Goal: Information Seeking & Learning: Learn about a topic

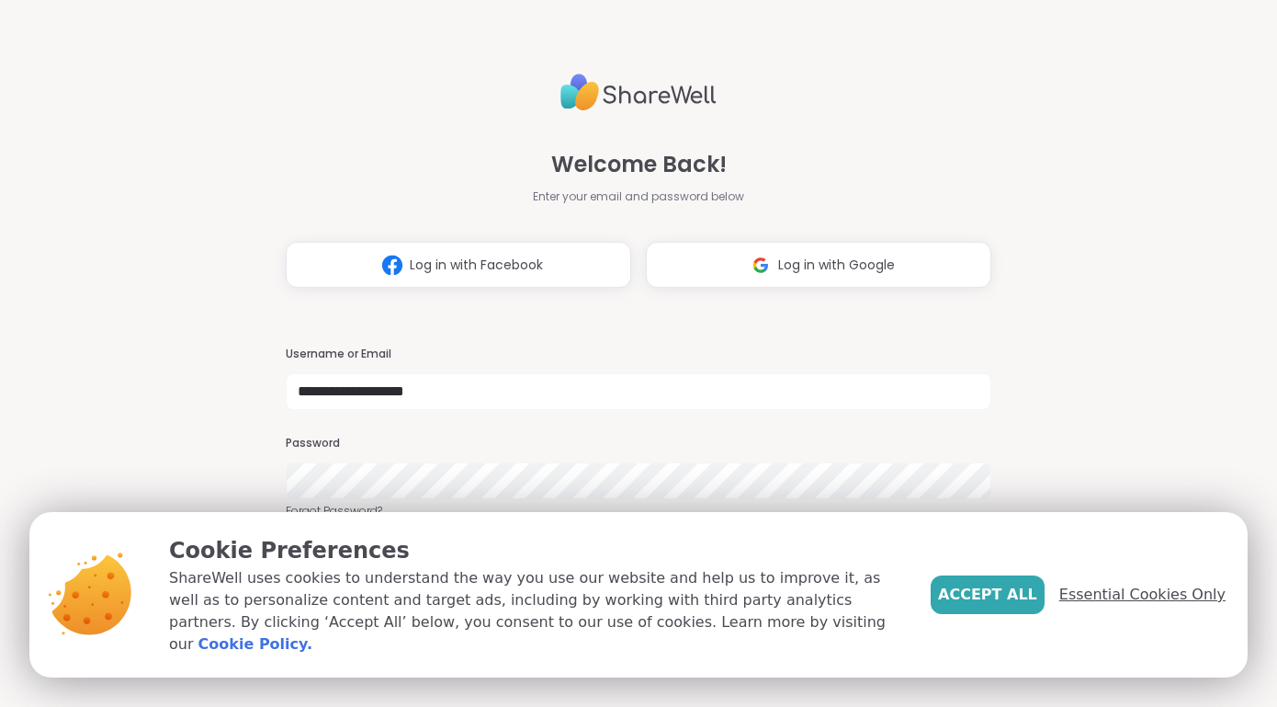
click at [1157, 605] on span "Essential Cookies Only" at bounding box center [1142, 594] width 166 height 22
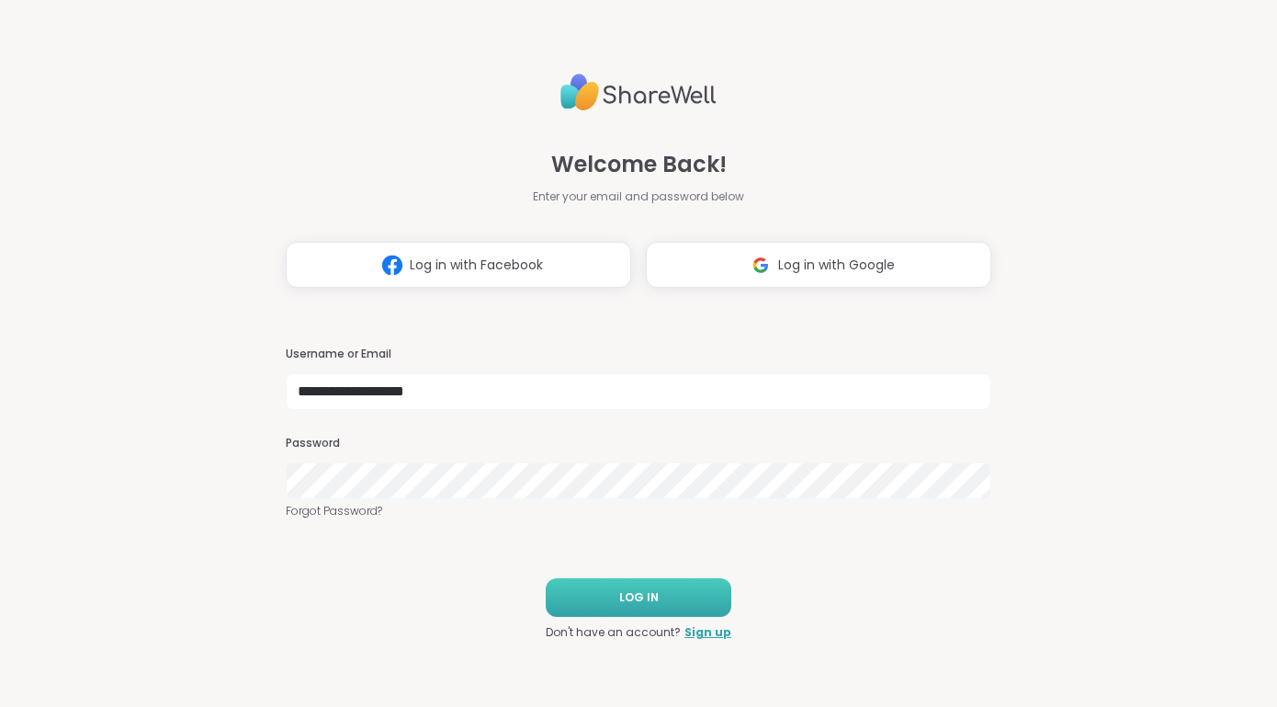
click at [620, 603] on span "LOG IN" at bounding box center [639, 597] width 40 height 17
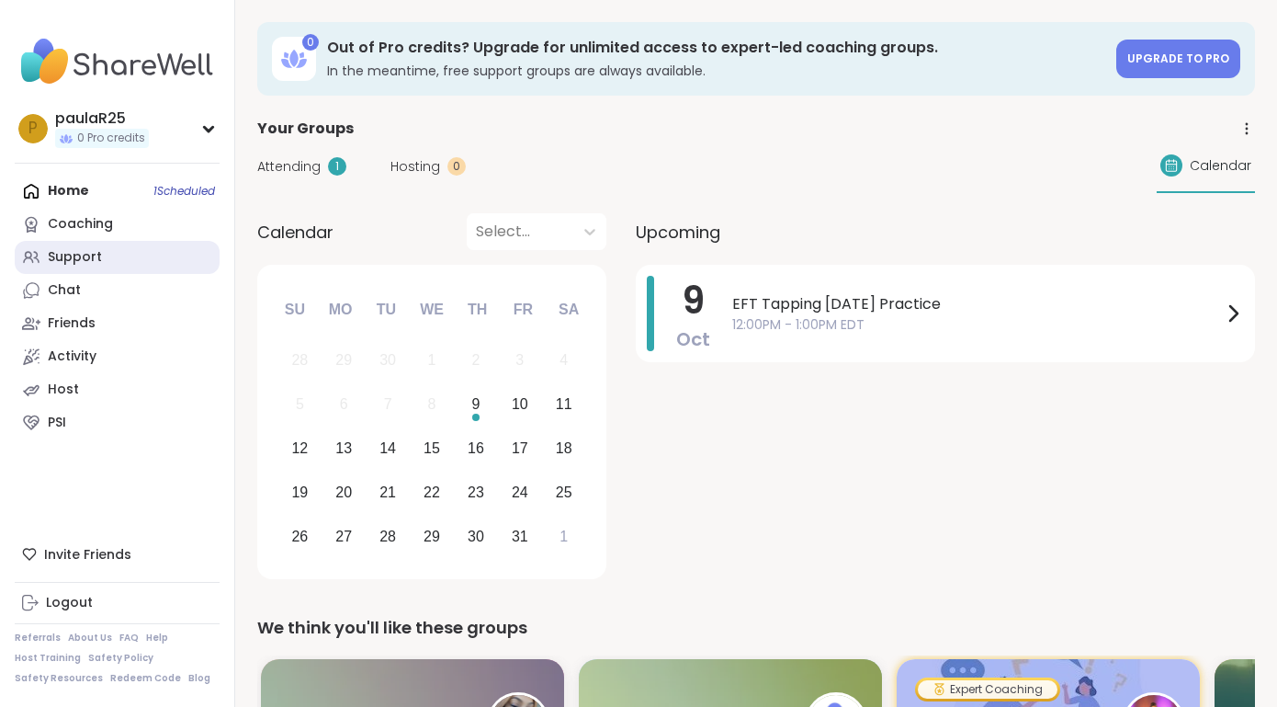
click at [79, 255] on div "Support" at bounding box center [75, 257] width 54 height 18
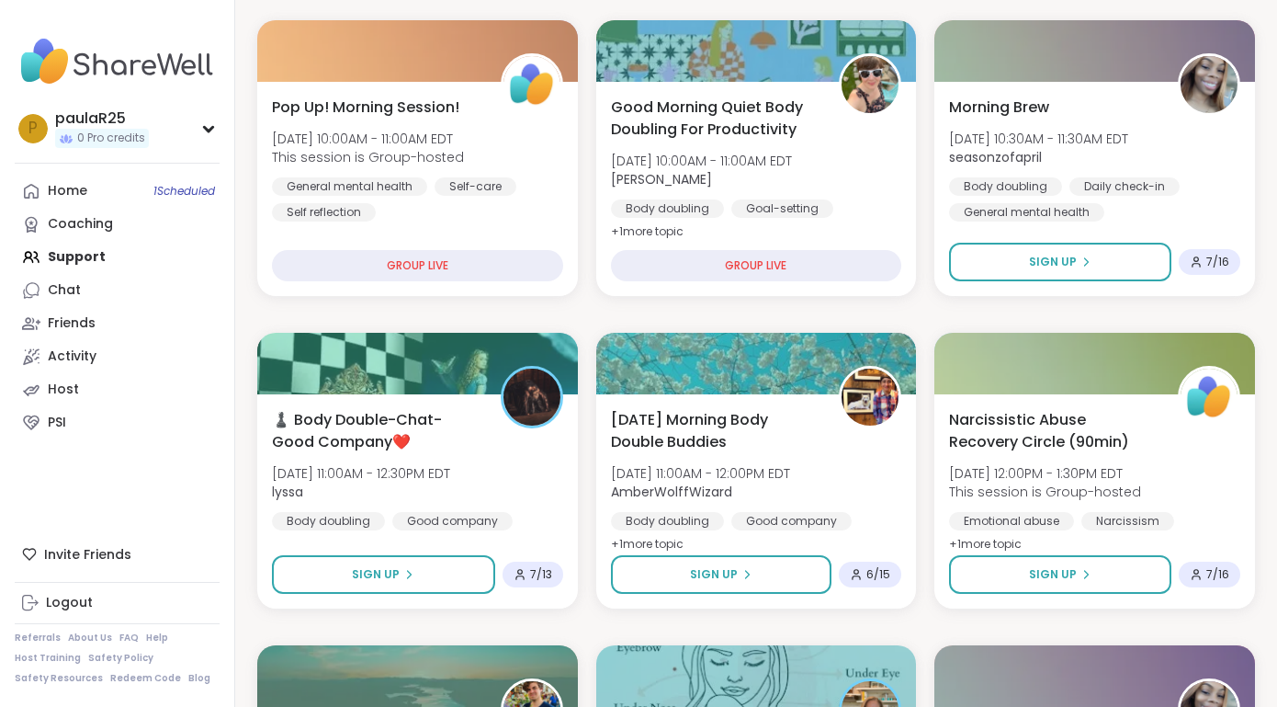
scroll to position [220, 0]
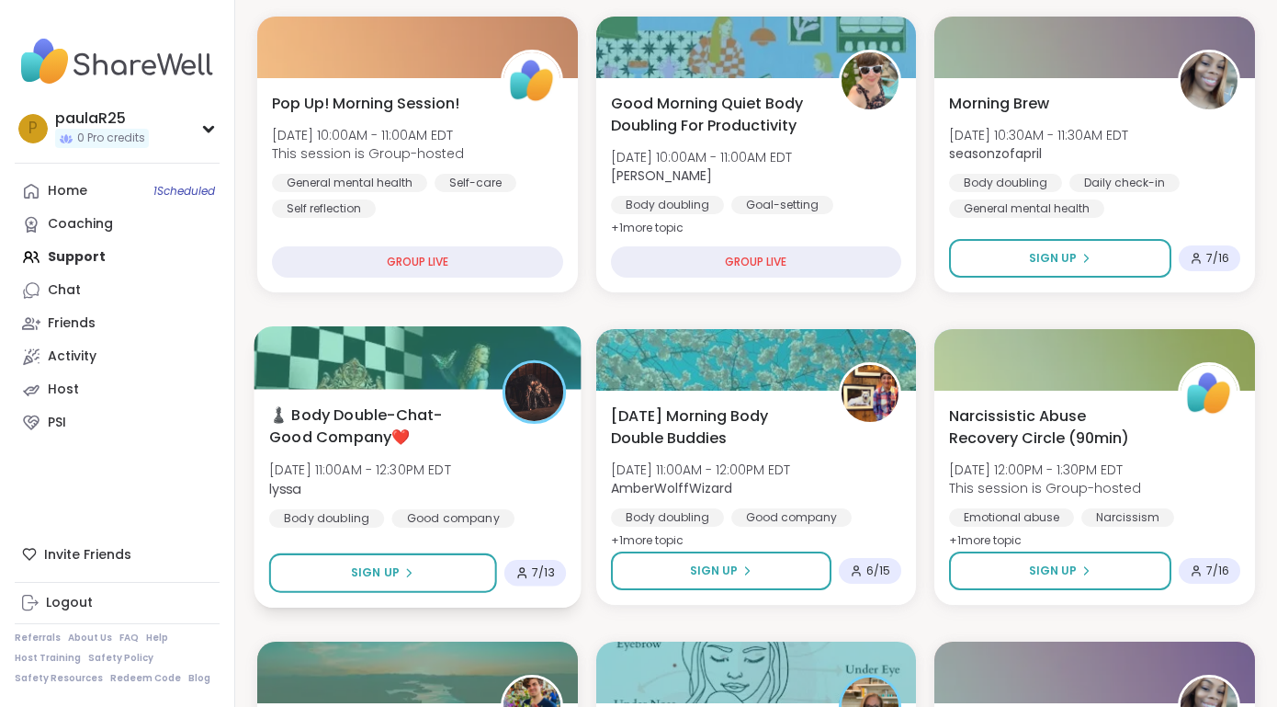
click at [427, 458] on div "♟️ Body Double-Chat-Good Company❤️ [DATE] 11:00AM - 12:30PM EDT lyssa Body doub…" at bounding box center [417, 465] width 297 height 124
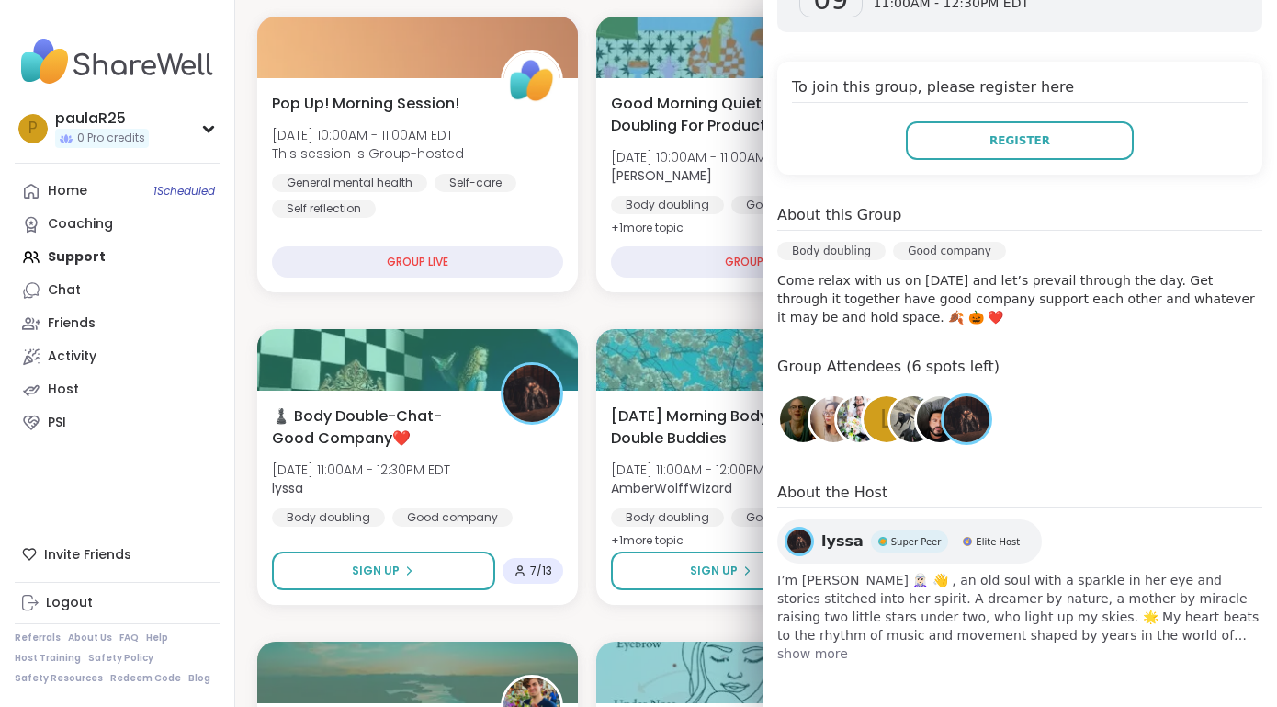
scroll to position [359, 0]
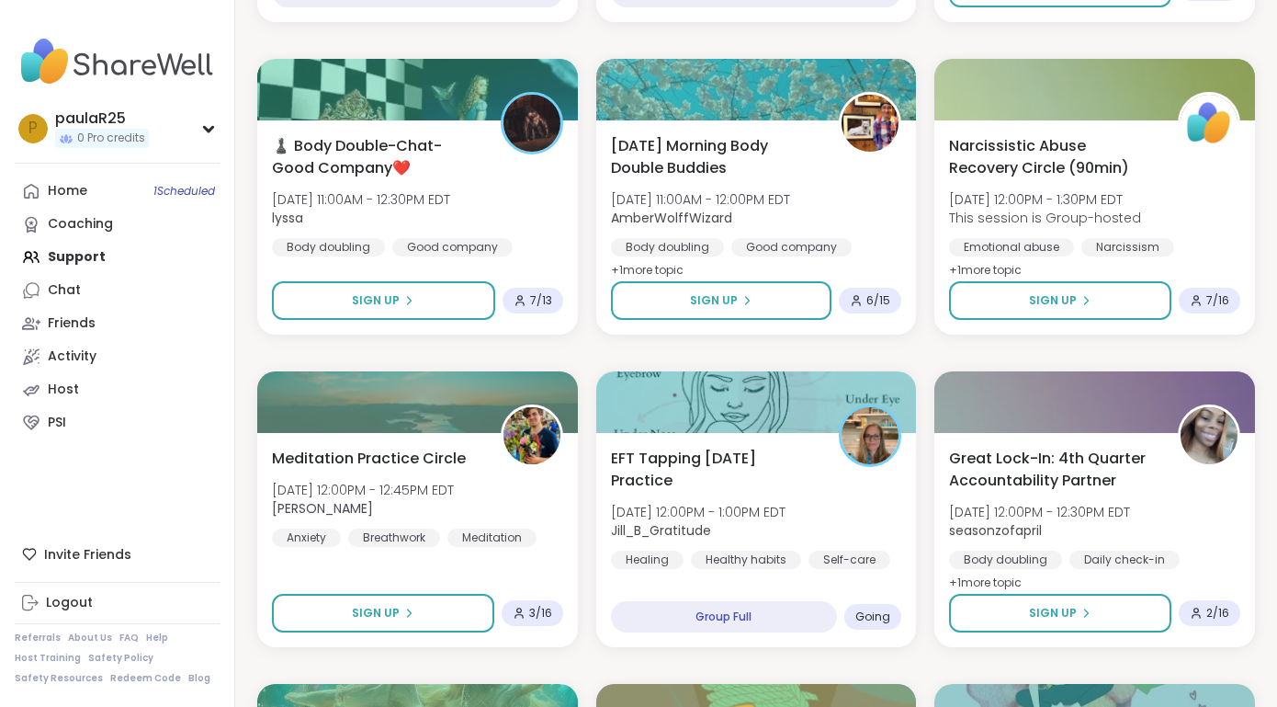
scroll to position [493, 0]
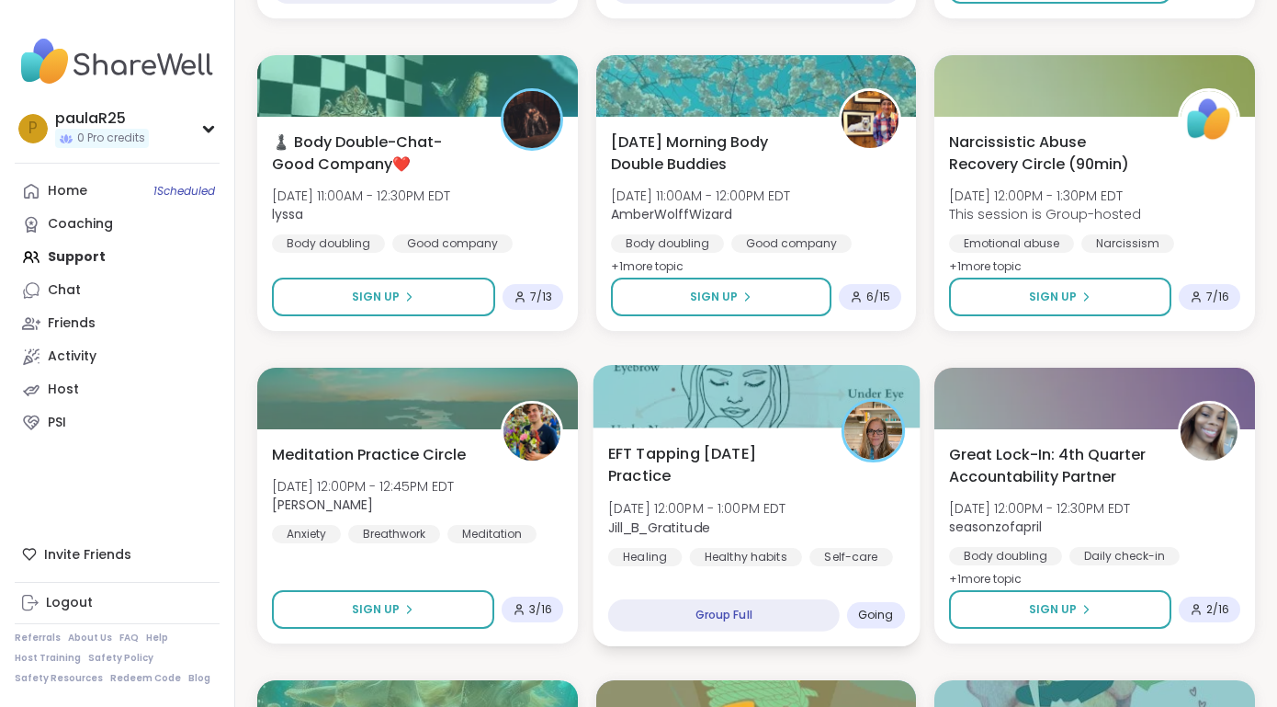
click at [736, 468] on span "EFT Tapping [DATE] Practice" at bounding box center [713, 464] width 212 height 45
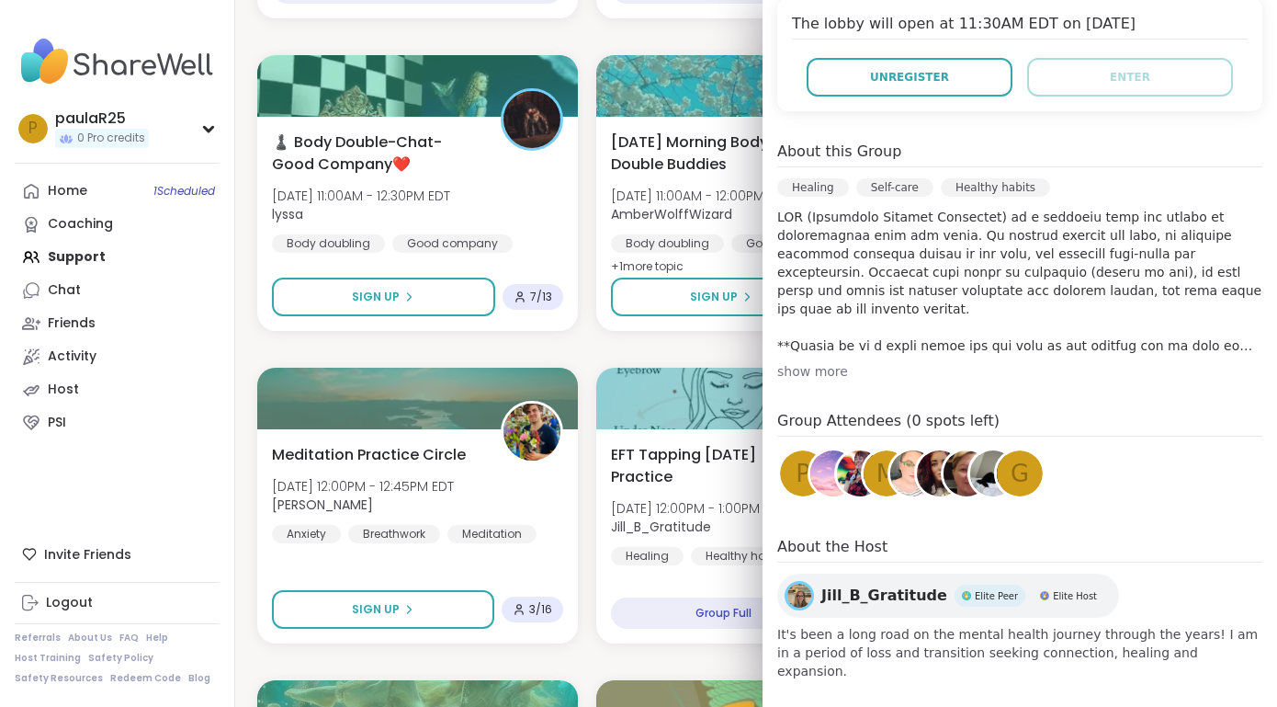
scroll to position [389, 0]
click at [843, 478] on img at bounding box center [860, 474] width 46 height 46
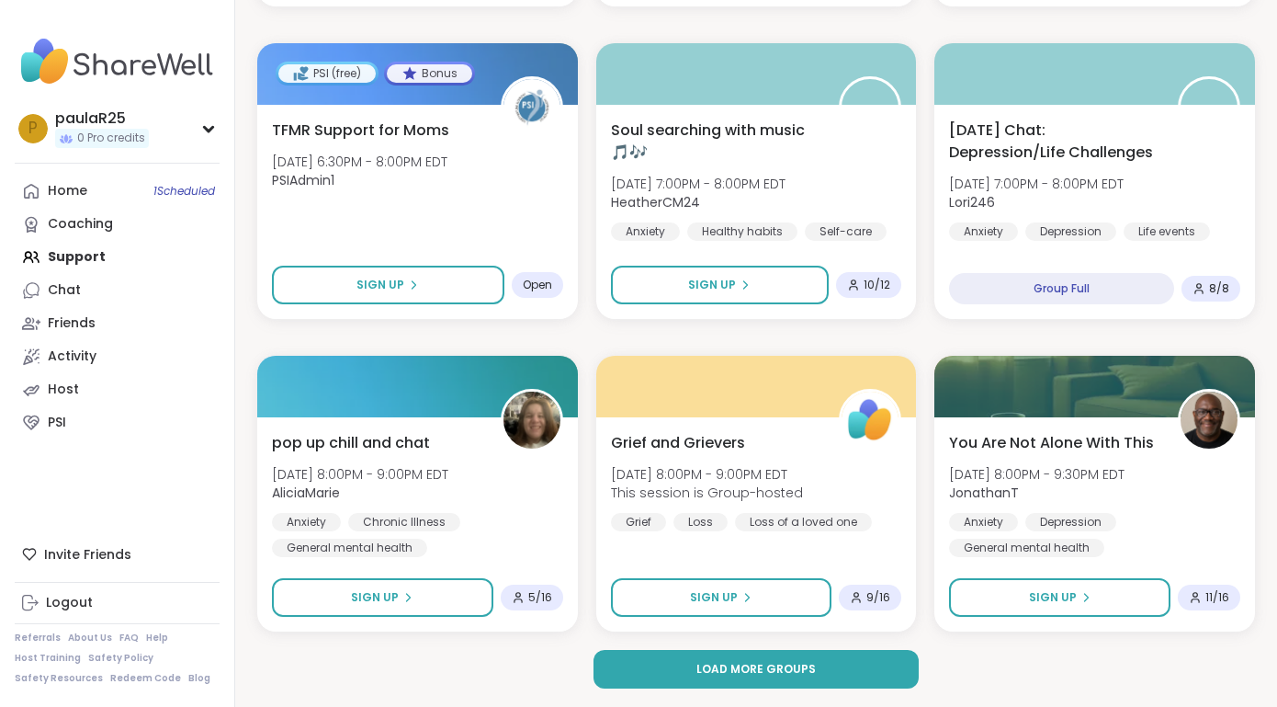
scroll to position [3316, 0]
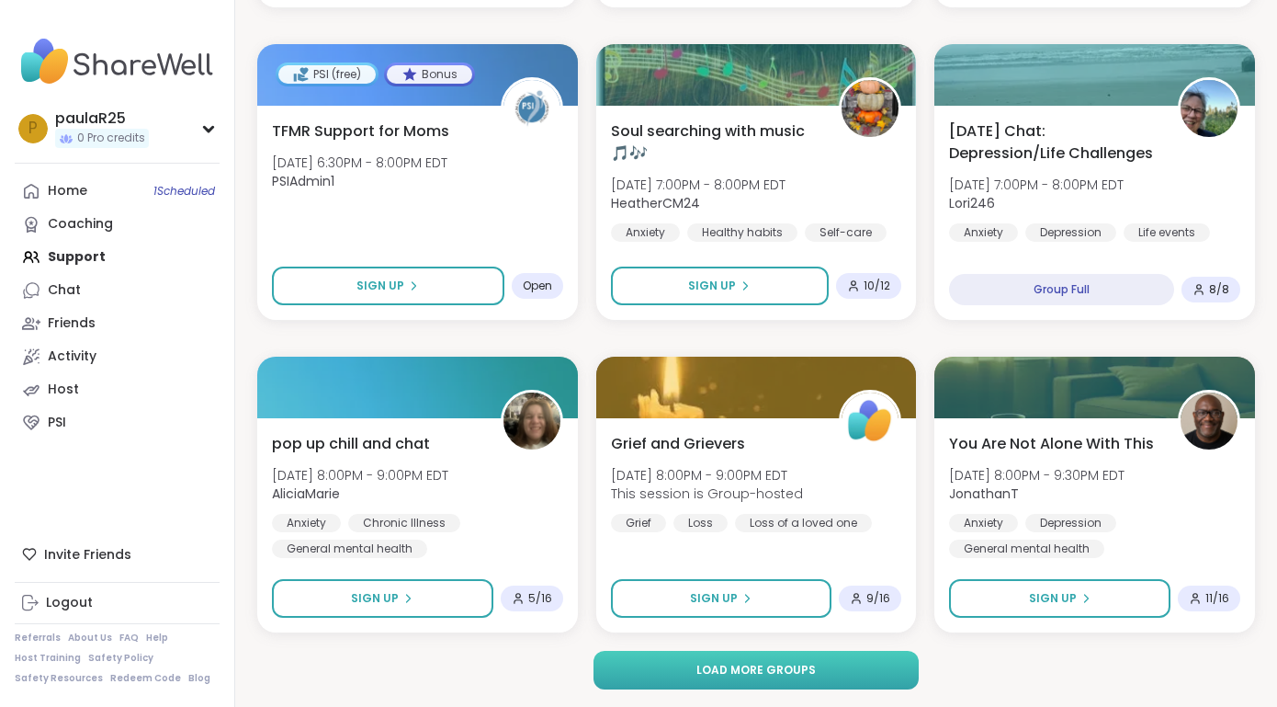
click at [733, 678] on button "Load more groups" at bounding box center [756, 669] width 325 height 39
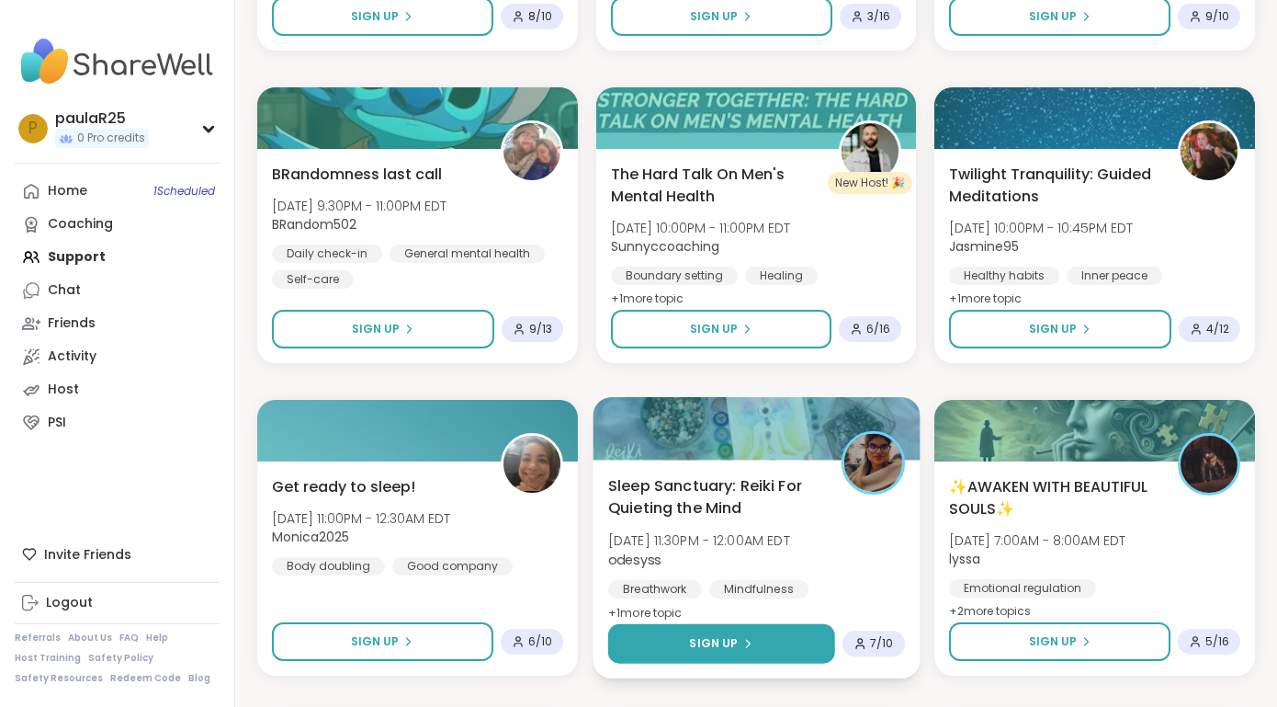
scroll to position [4479, 0]
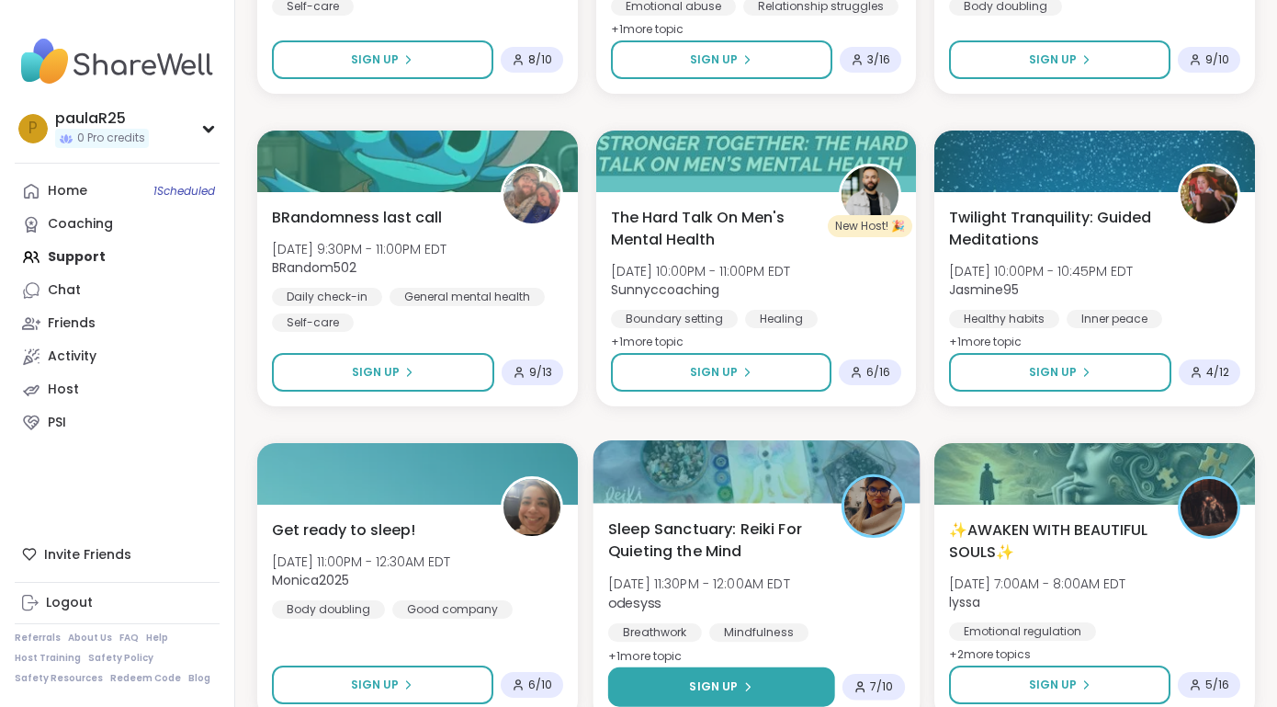
click at [753, 692] on button "Sign Up" at bounding box center [720, 687] width 227 height 40
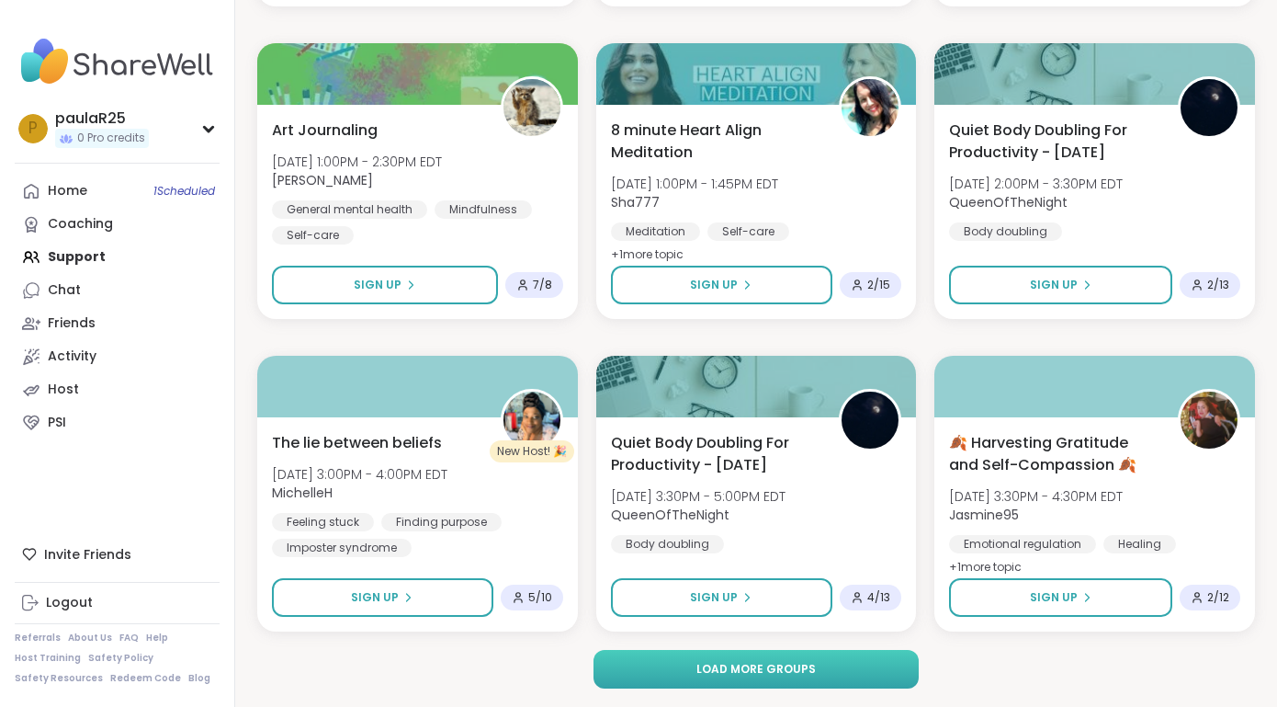
scroll to position [7064, 0]
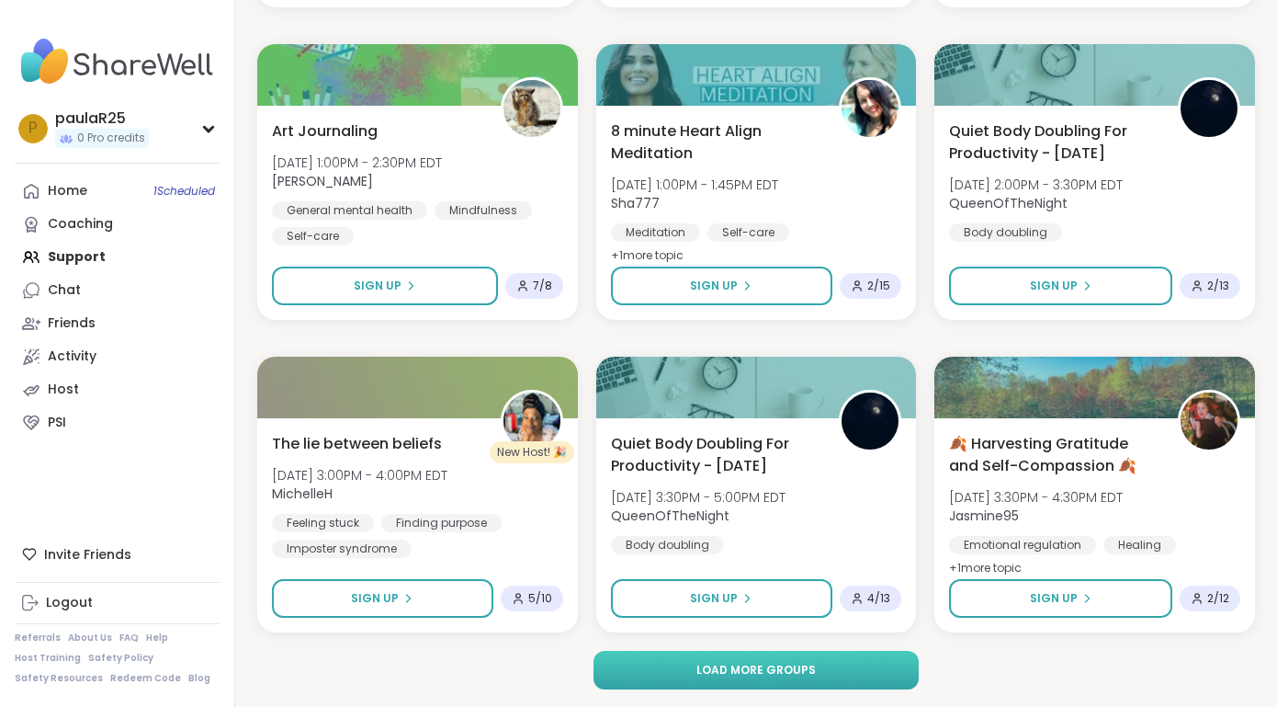
click at [681, 678] on button "Load more groups" at bounding box center [756, 669] width 325 height 39
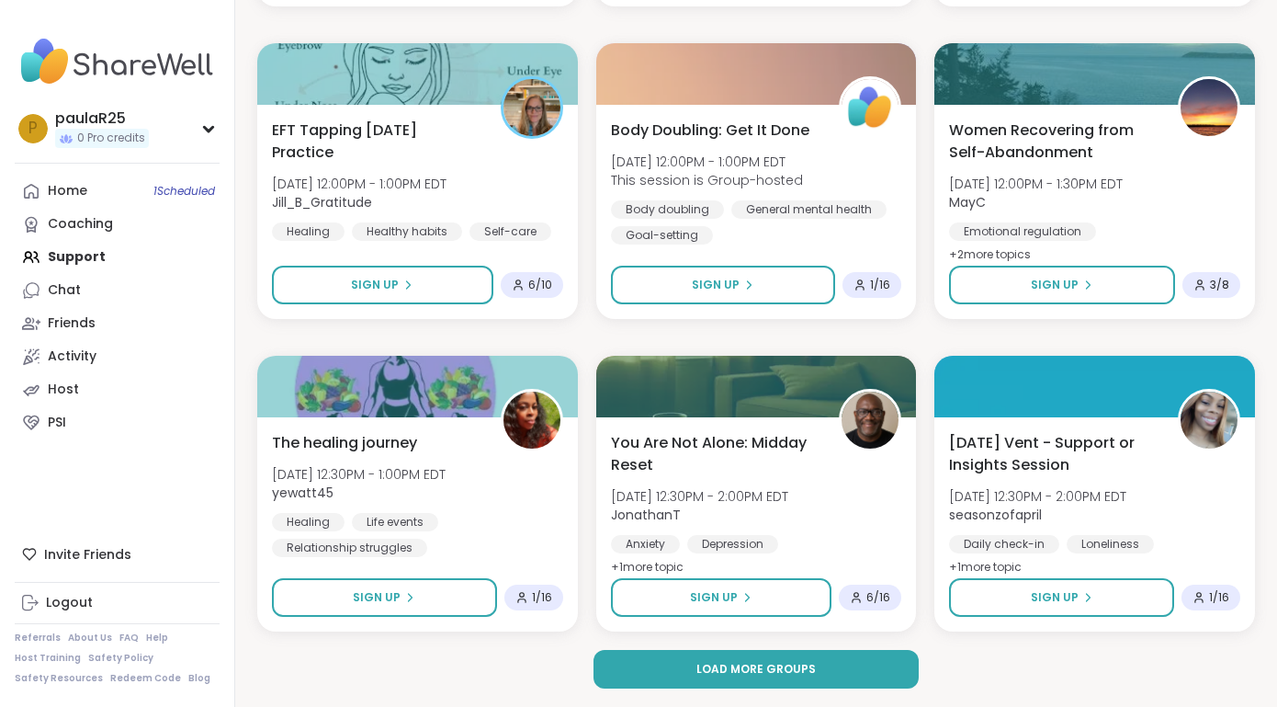
scroll to position [10813, 0]
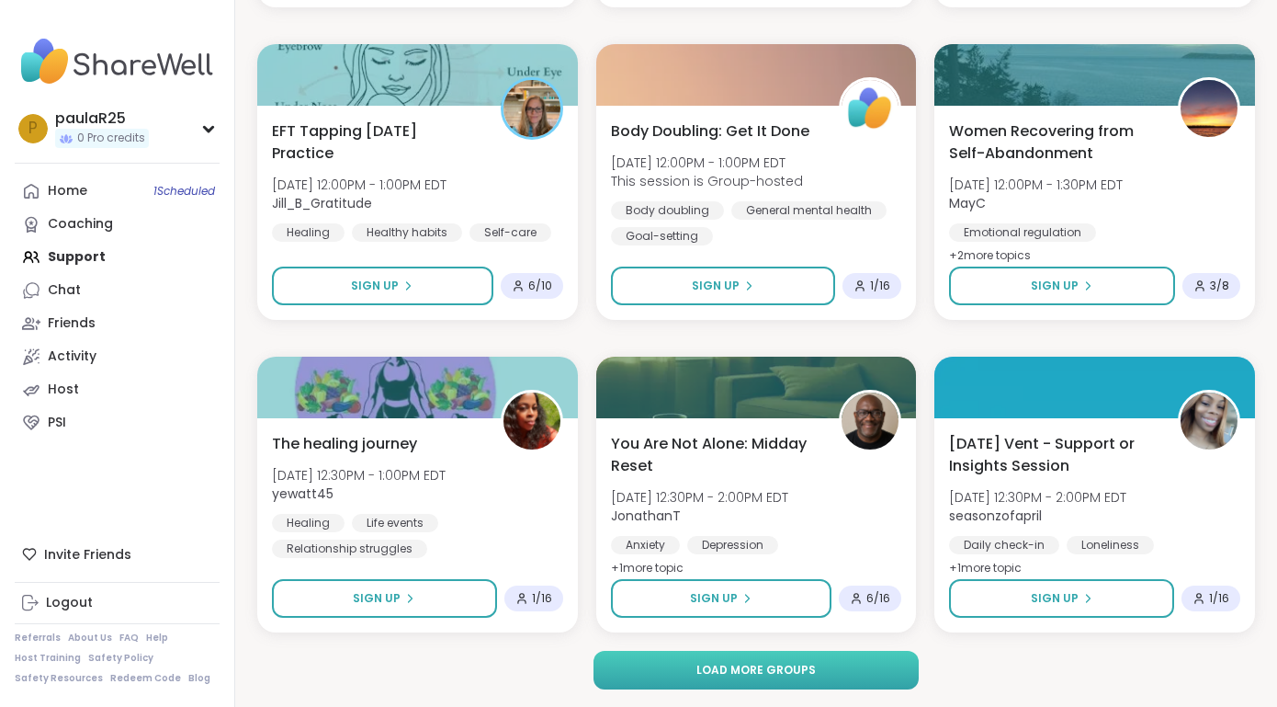
click at [703, 669] on span "Load more groups" at bounding box center [755, 670] width 119 height 17
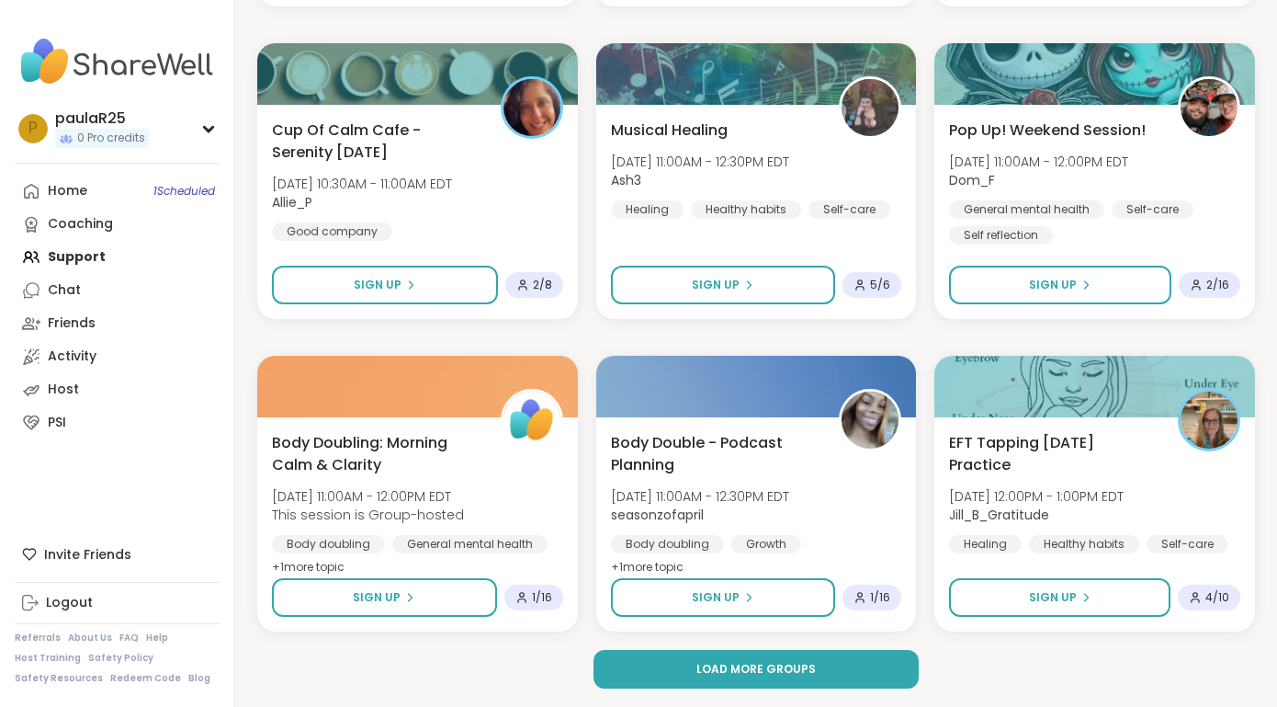
scroll to position [14562, 0]
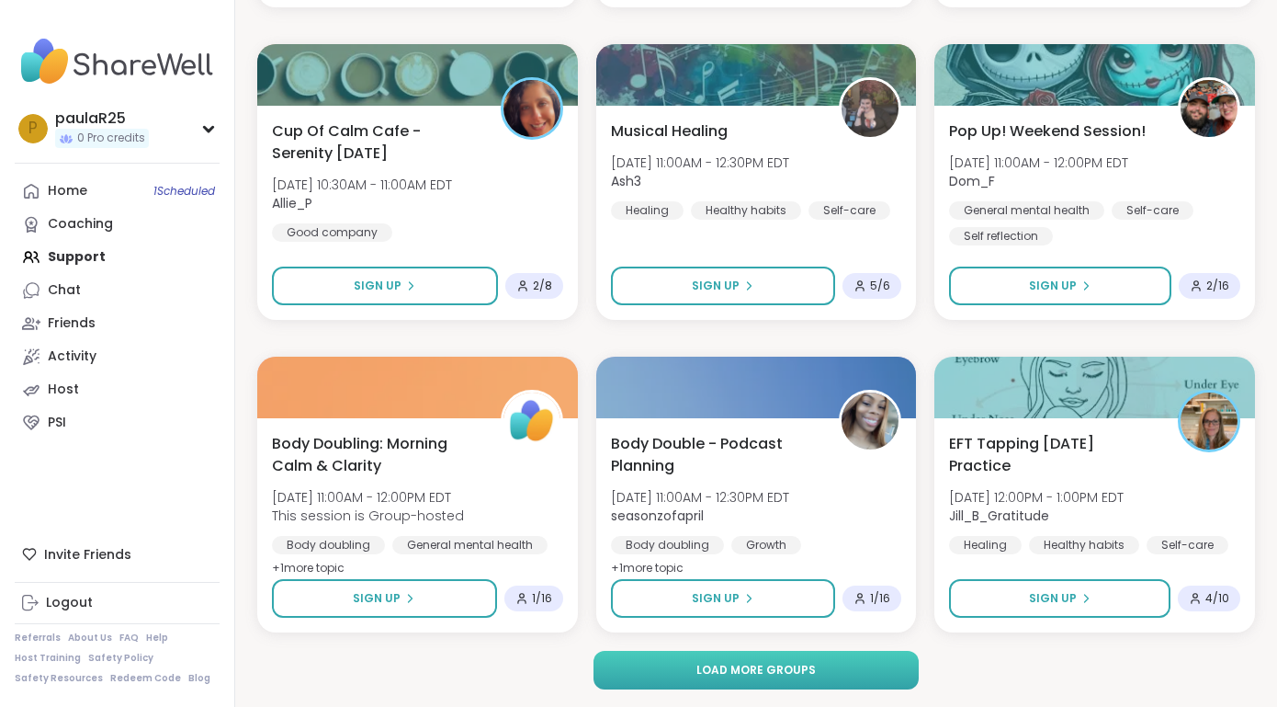
click at [639, 667] on button "Load more groups" at bounding box center [756, 669] width 325 height 39
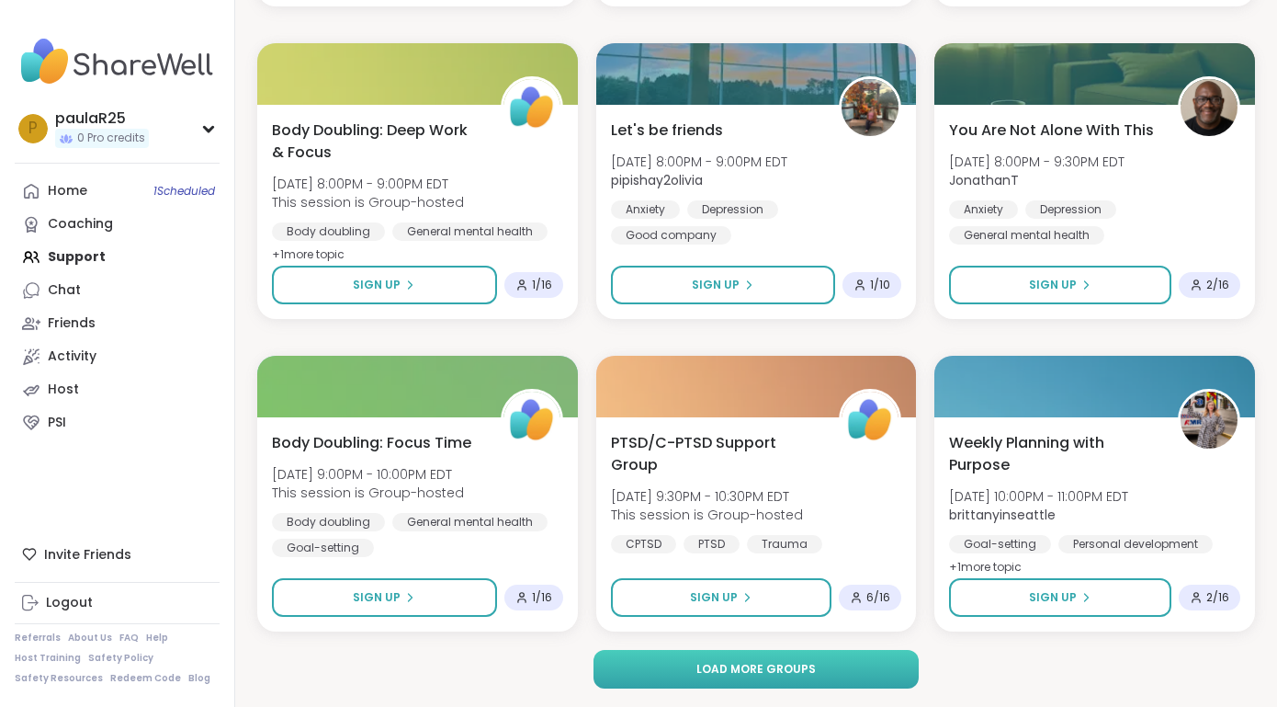
scroll to position [18310, 0]
click at [647, 675] on button "Load more groups" at bounding box center [756, 669] width 325 height 39
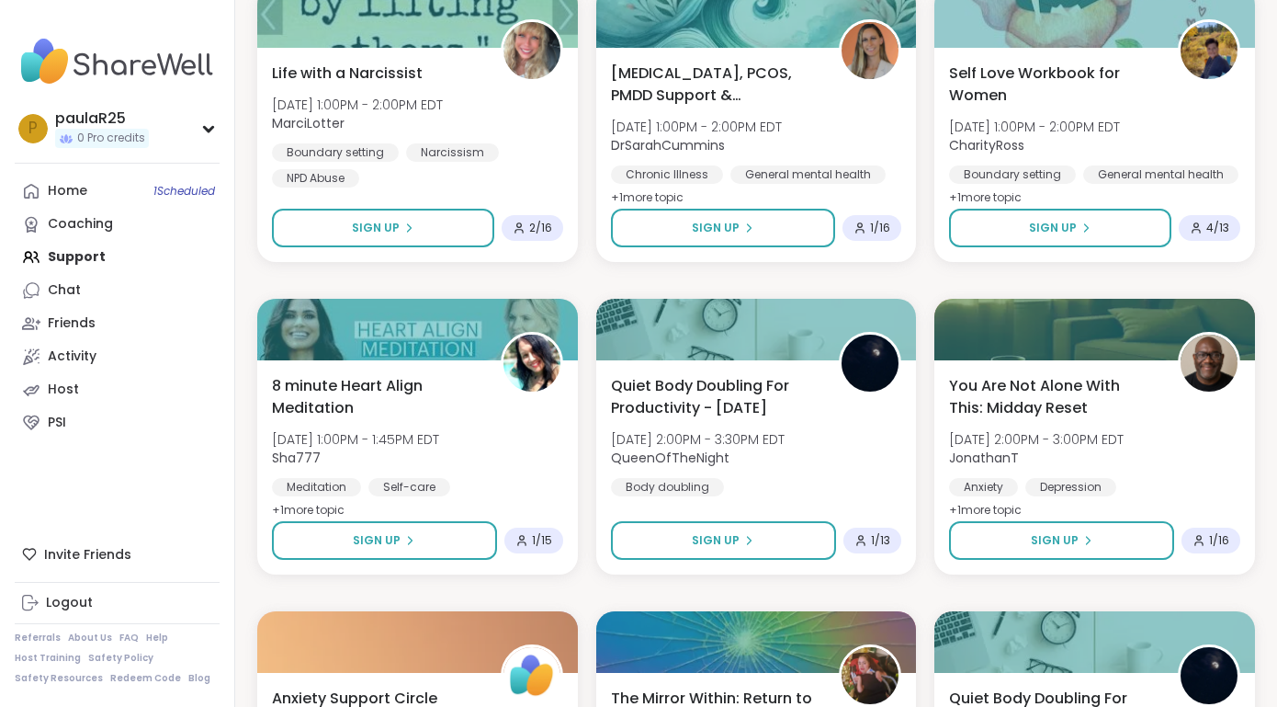
scroll to position [20870, 0]
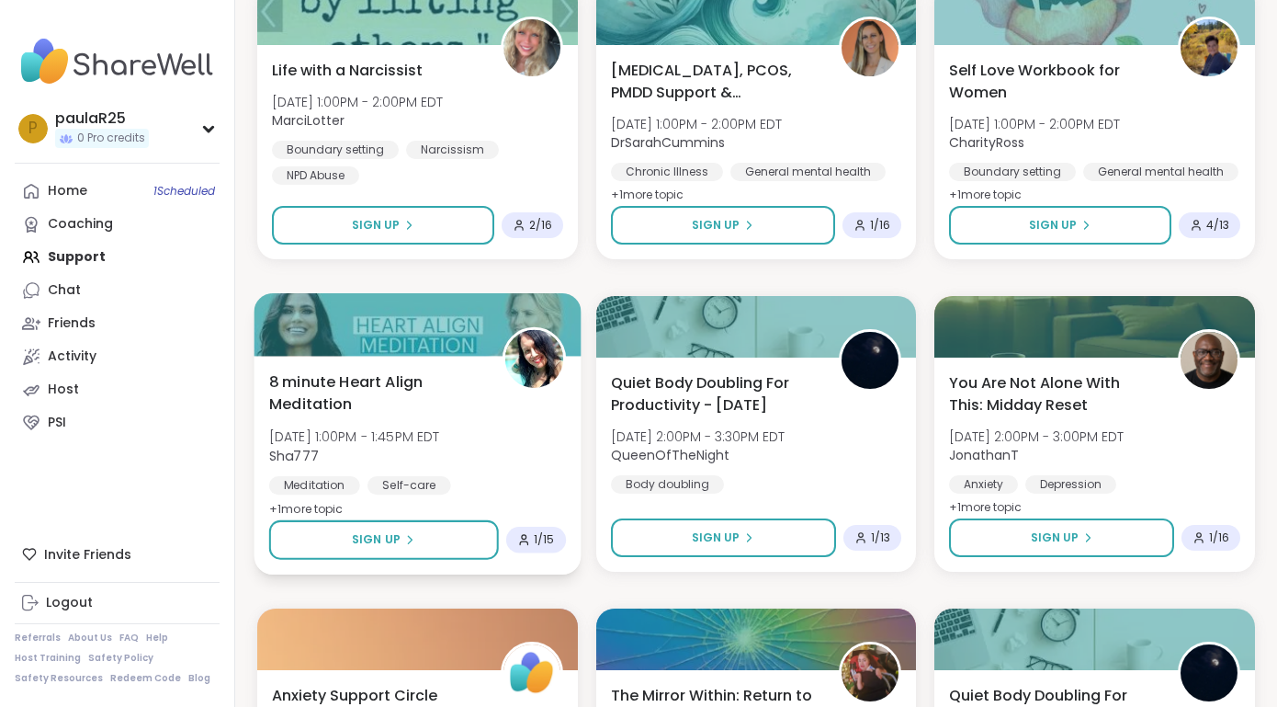
click at [425, 392] on span "8 minute Heart Align Meditation" at bounding box center [375, 392] width 212 height 45
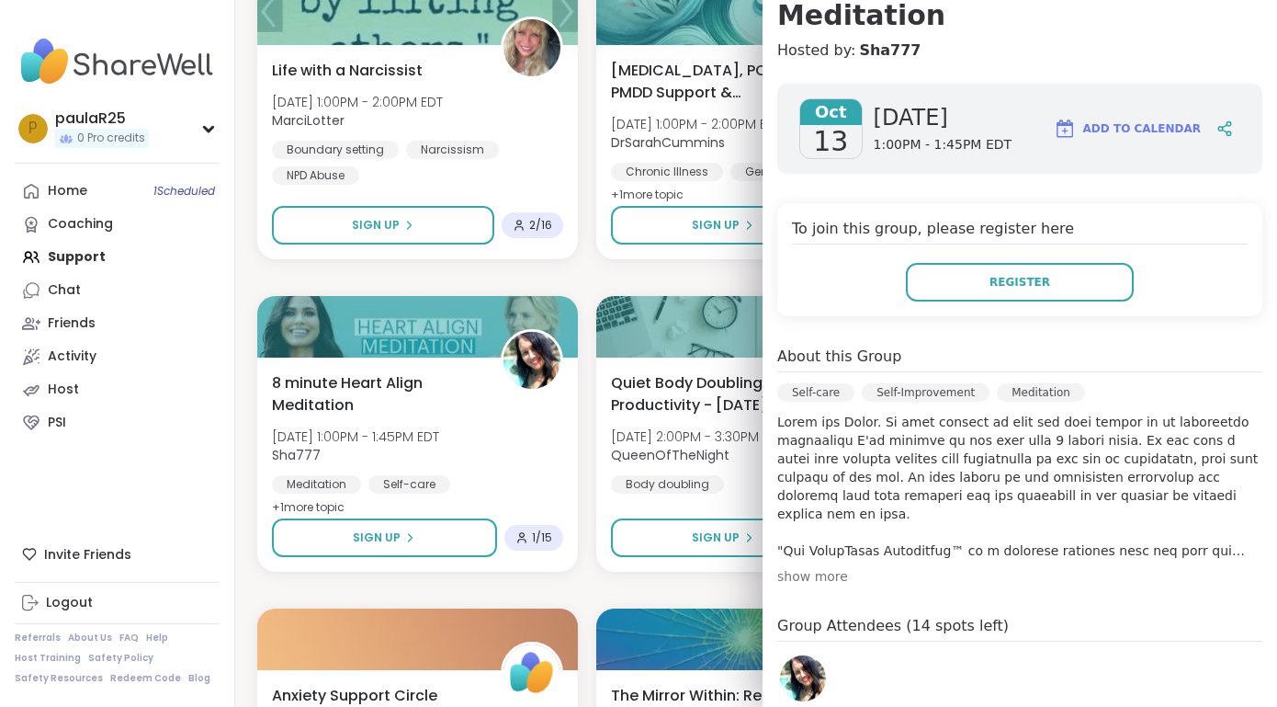
scroll to position [270, 0]
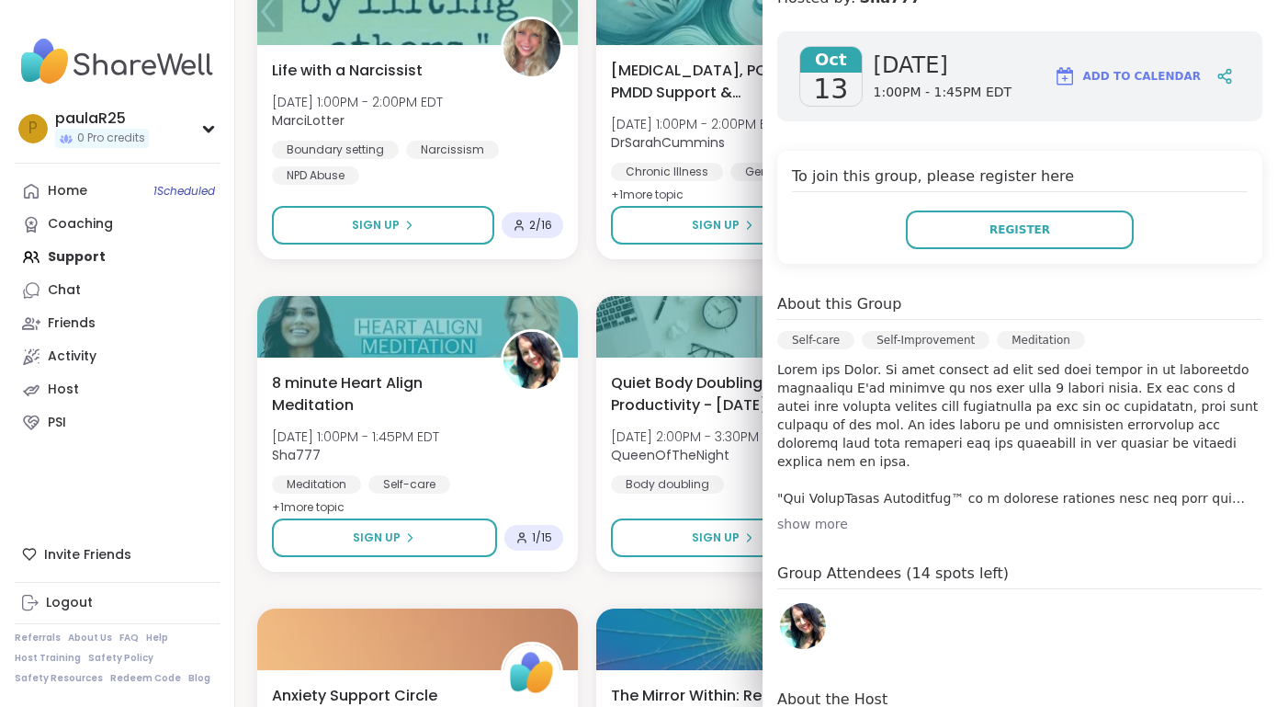
click at [814, 515] on div "show more" at bounding box center [1019, 524] width 485 height 18
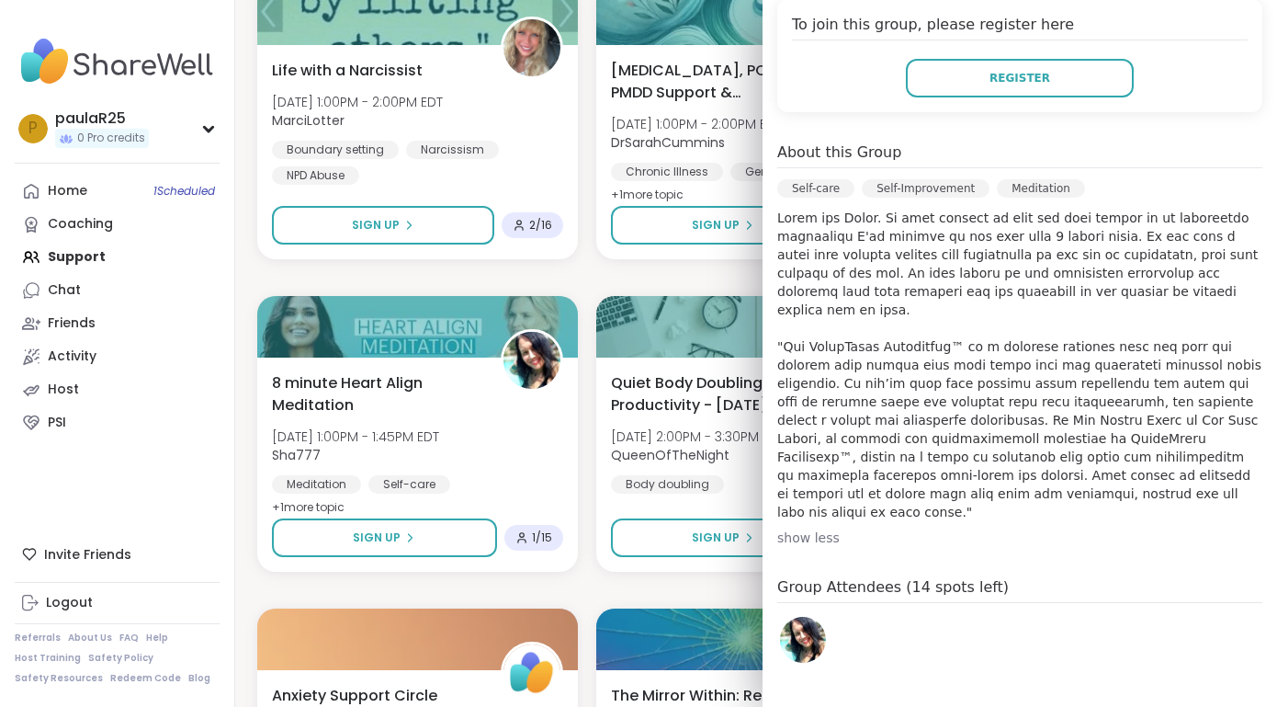
scroll to position [442, 0]
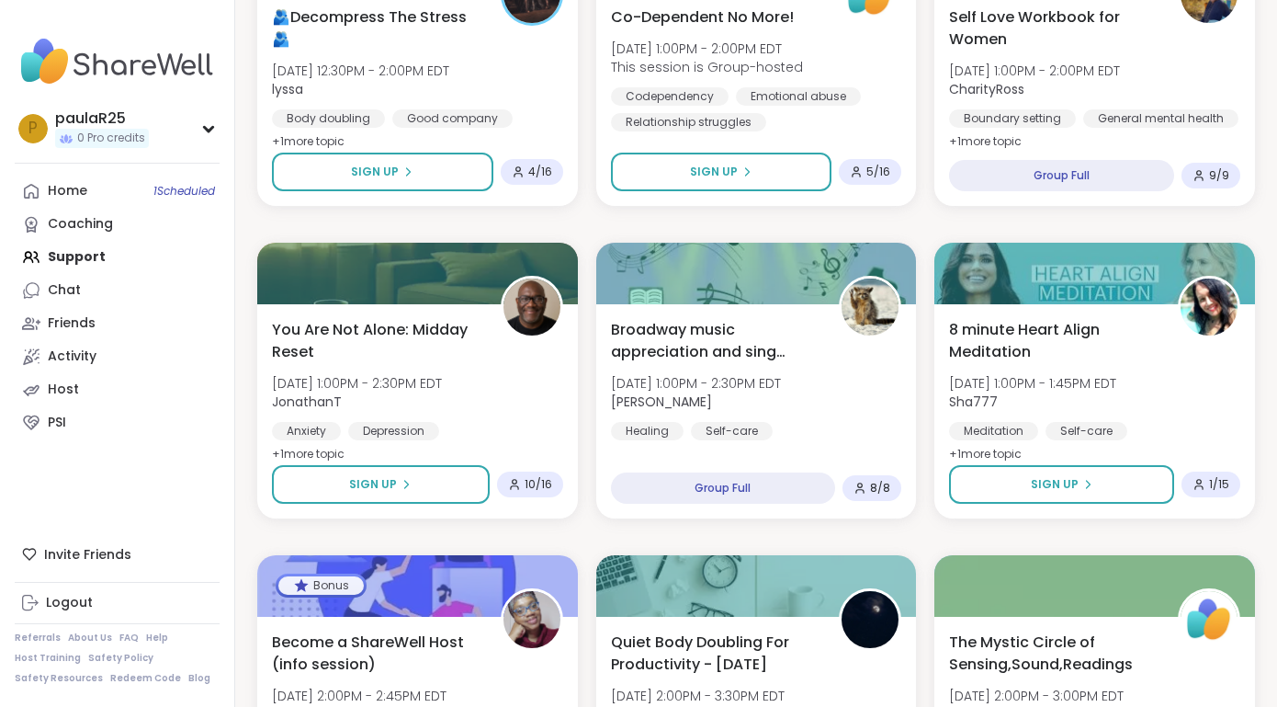
scroll to position [1246, 0]
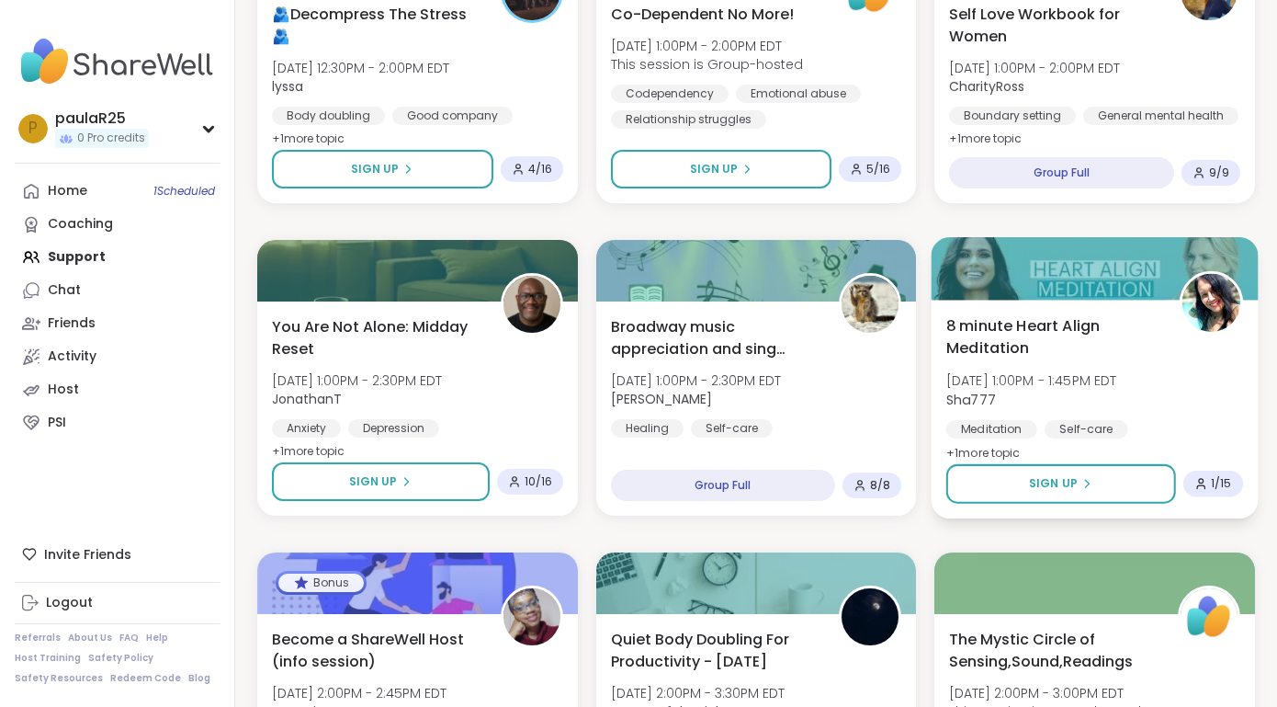
click at [1009, 330] on span "8 minute Heart Align Meditation" at bounding box center [1052, 336] width 212 height 45
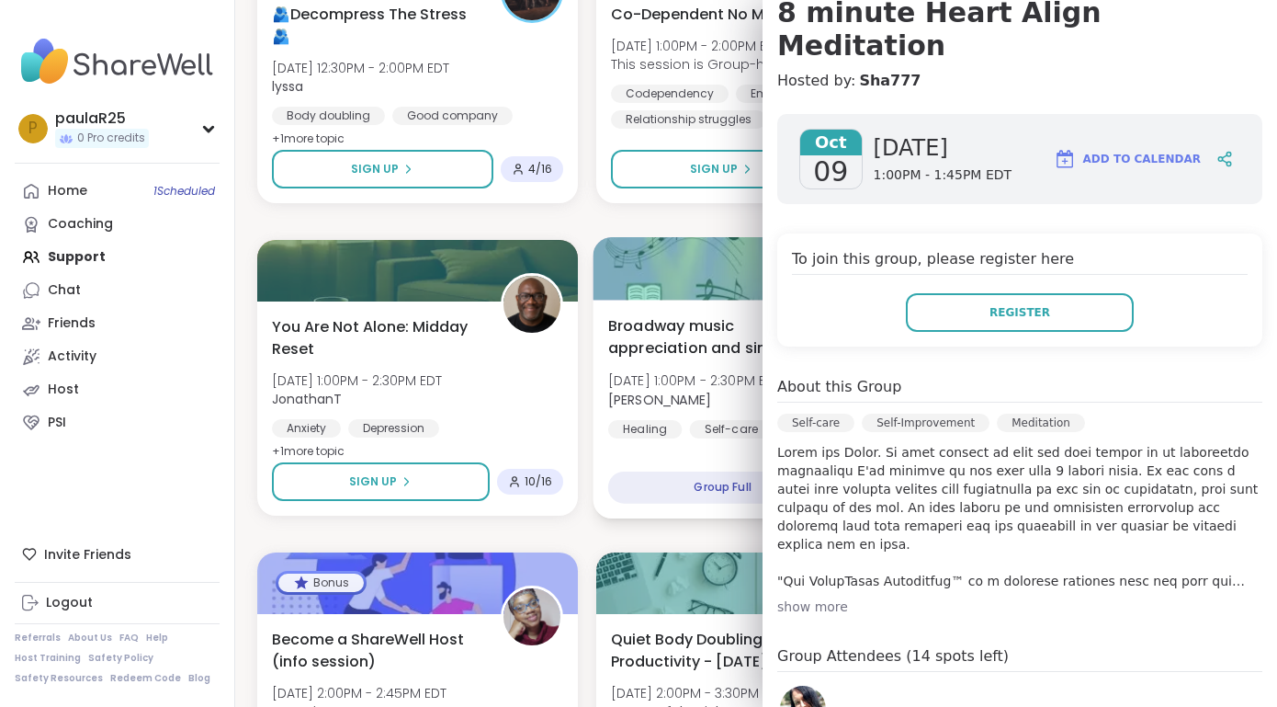
scroll to position [184, 0]
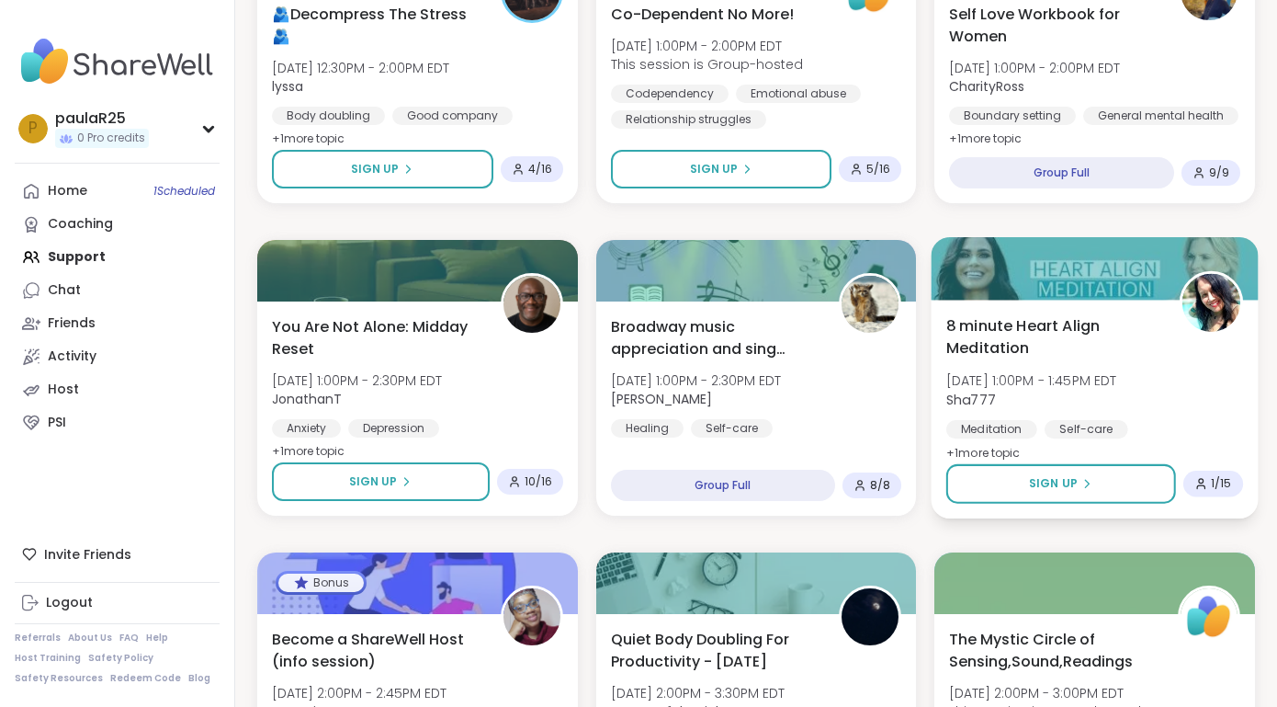
click at [990, 340] on span "8 minute Heart Align Meditation" at bounding box center [1052, 336] width 212 height 45
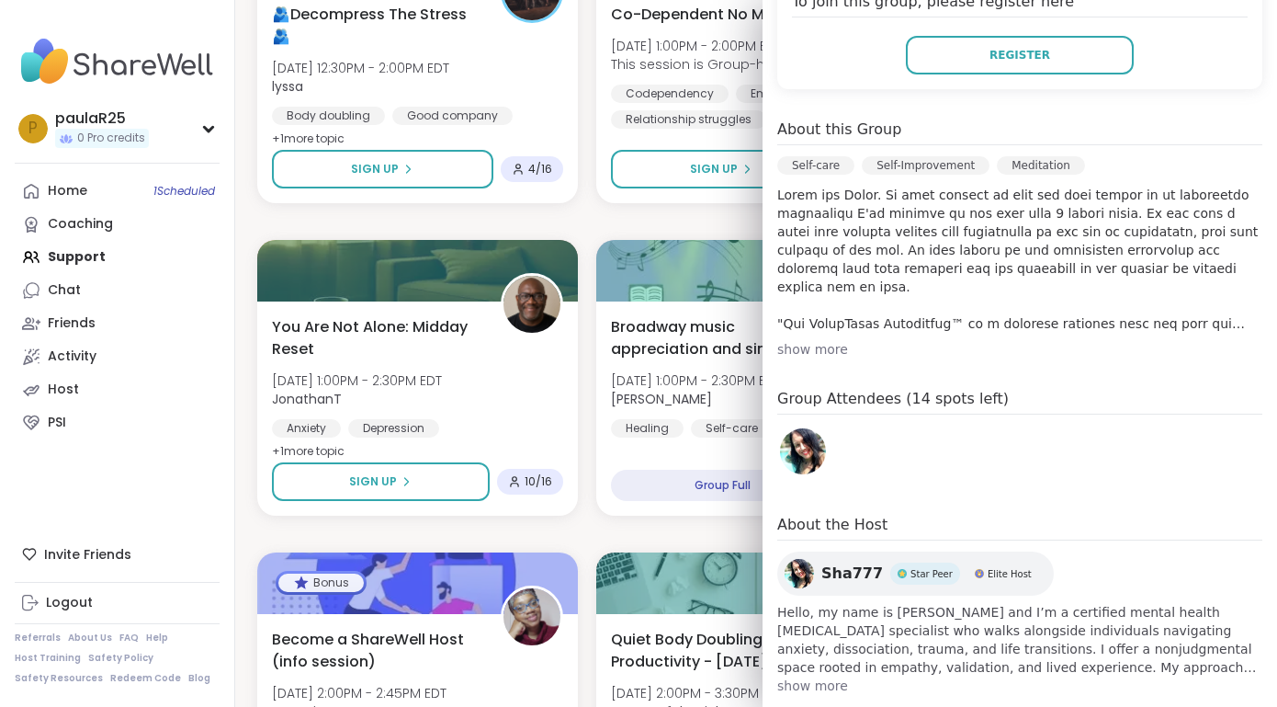
scroll to position [444, 0]
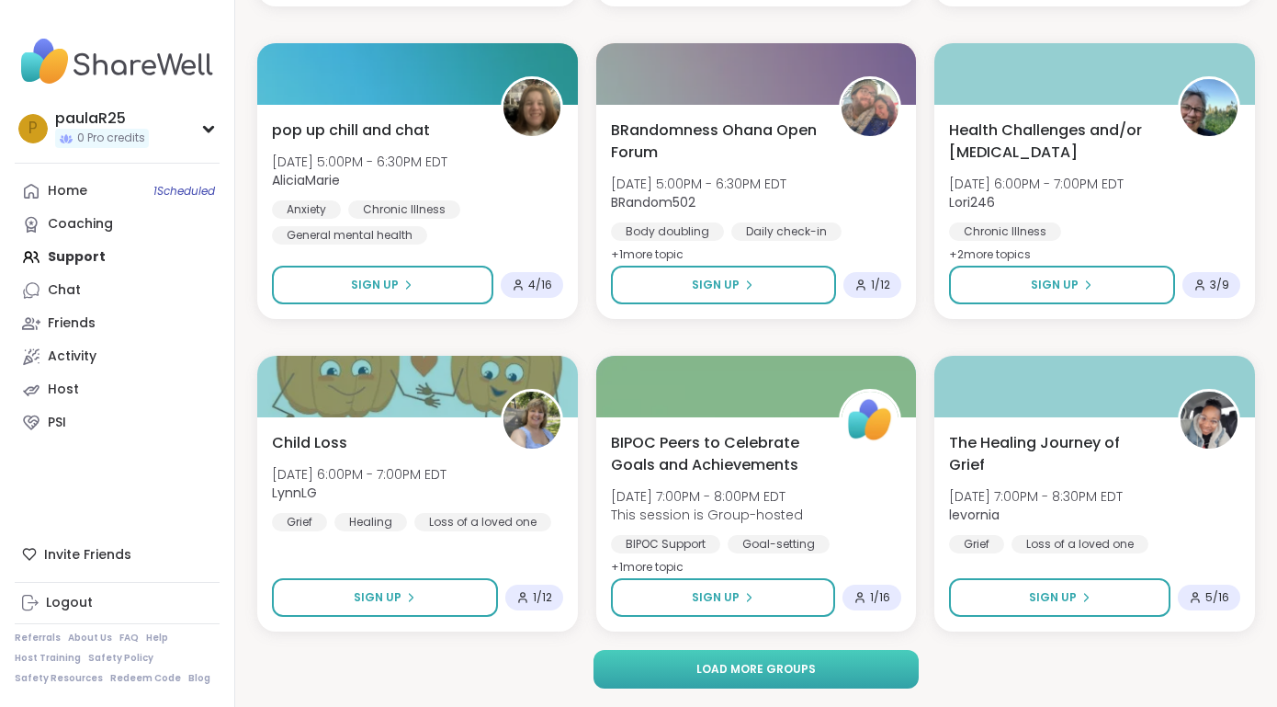
scroll to position [22059, 0]
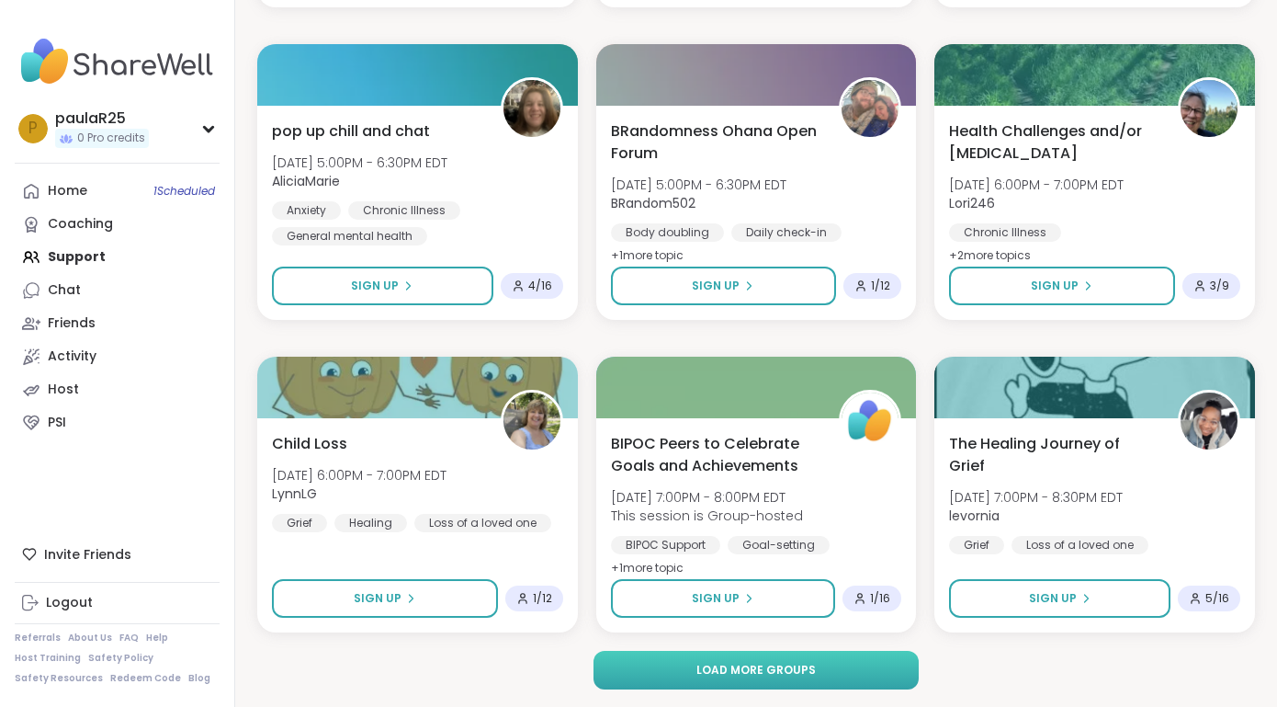
click at [666, 664] on button "Load more groups" at bounding box center [756, 669] width 325 height 39
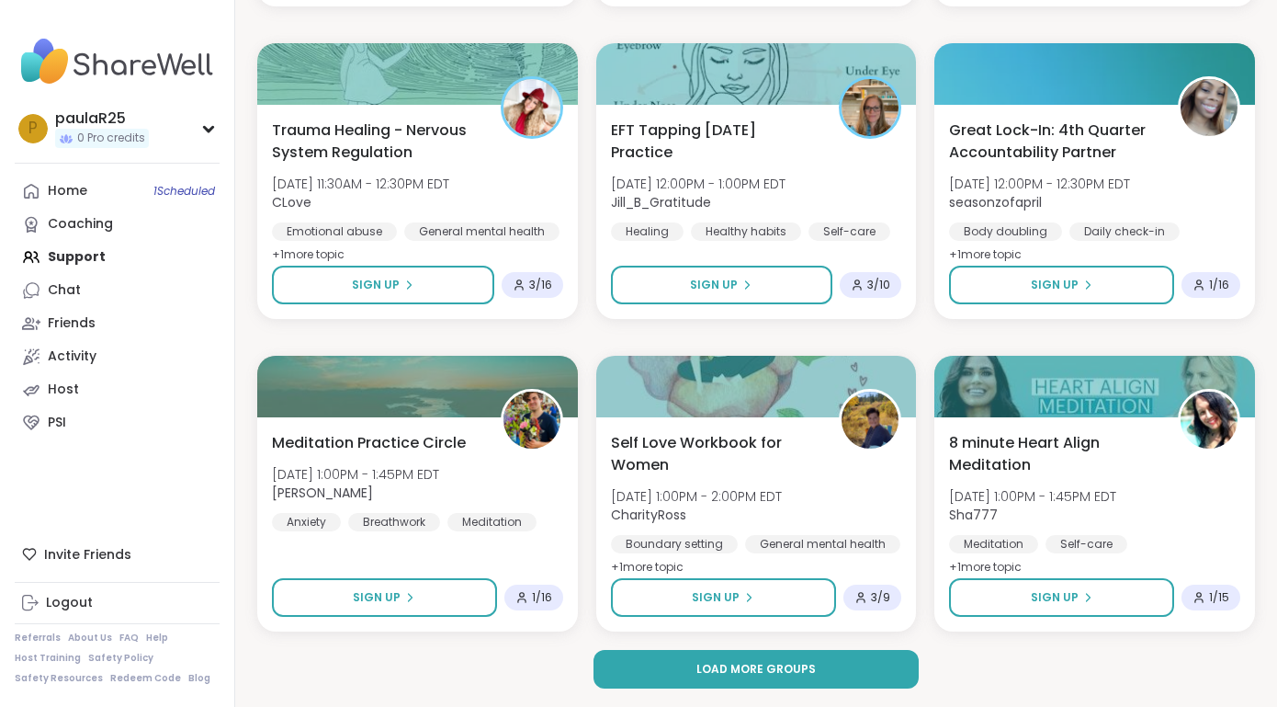
scroll to position [25807, 0]
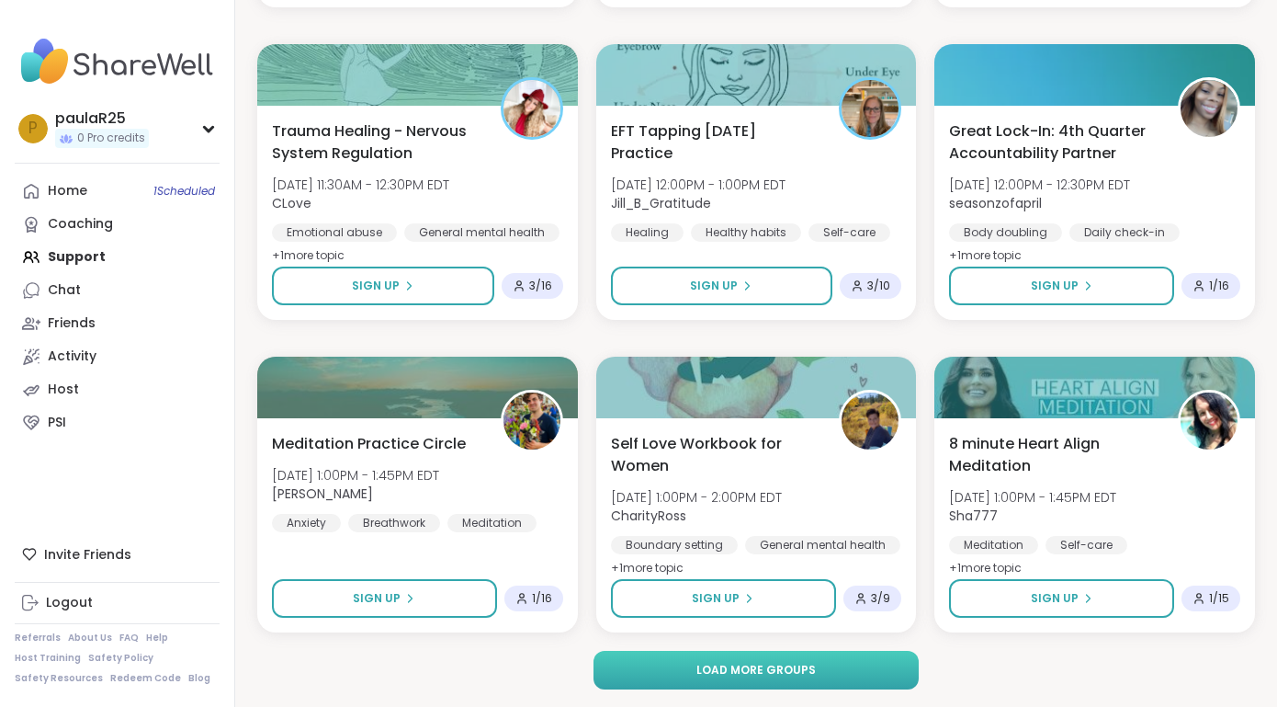
click at [682, 681] on button "Load more groups" at bounding box center [756, 669] width 325 height 39
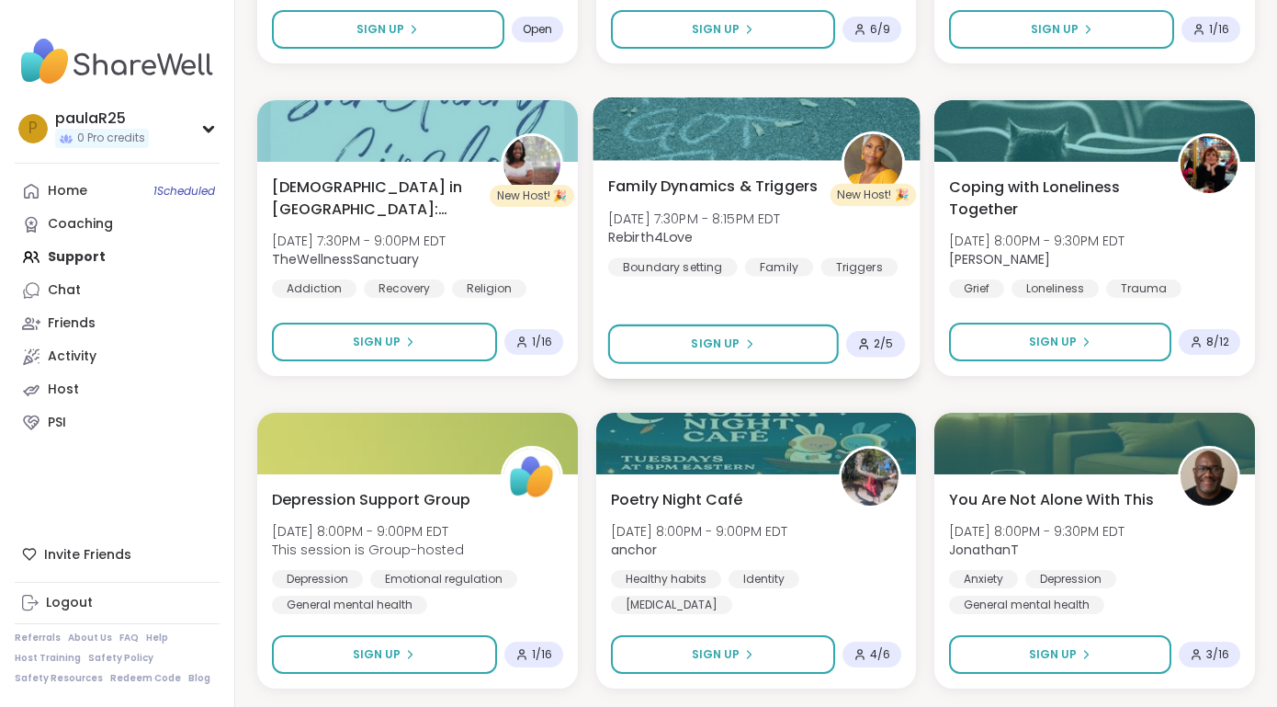
scroll to position [27664, 0]
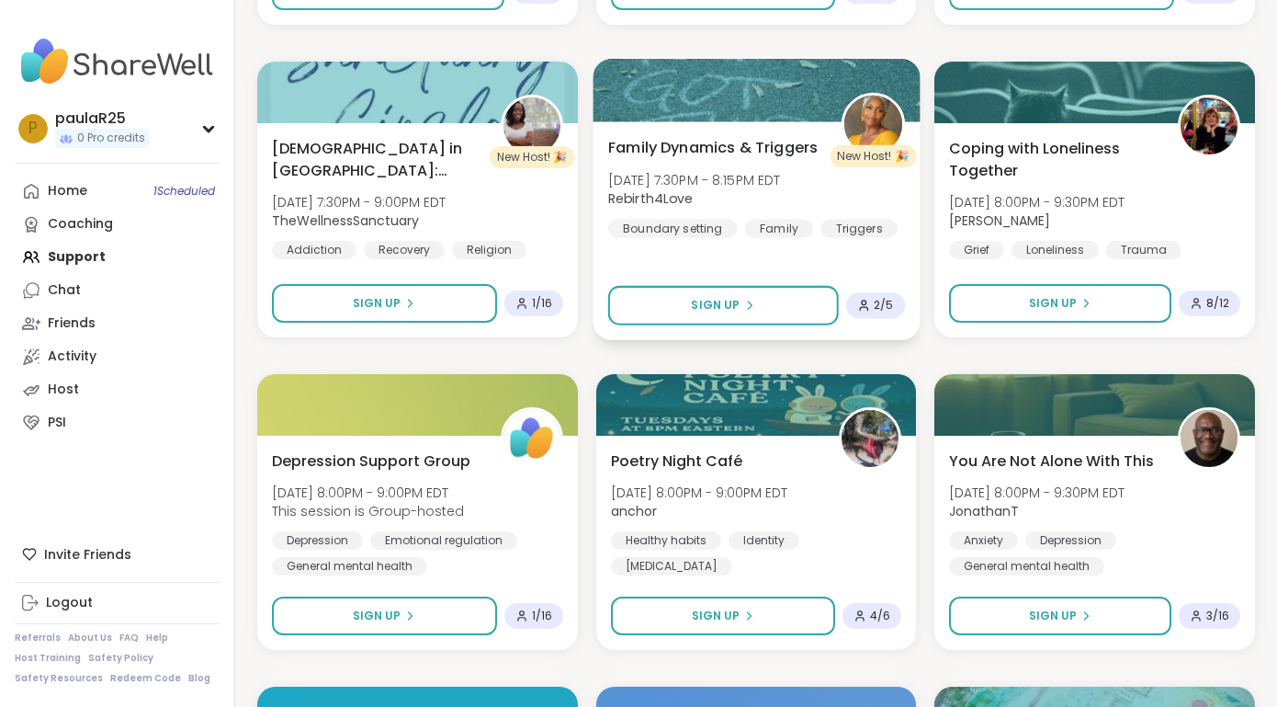
click at [674, 135] on div "Family Dynamics & Triggers [DATE] 7:30PM - 8:15PM EDT Rebirth4Love Boundary set…" at bounding box center [756, 230] width 327 height 219
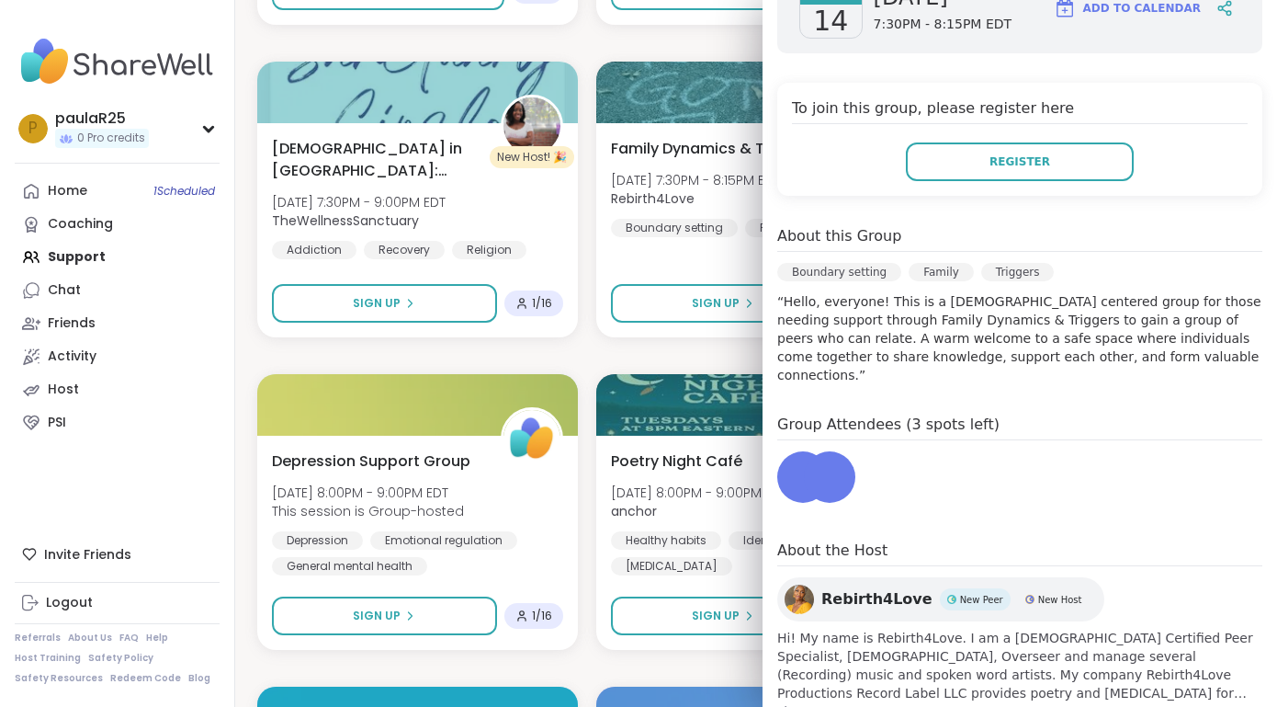
scroll to position [312, 0]
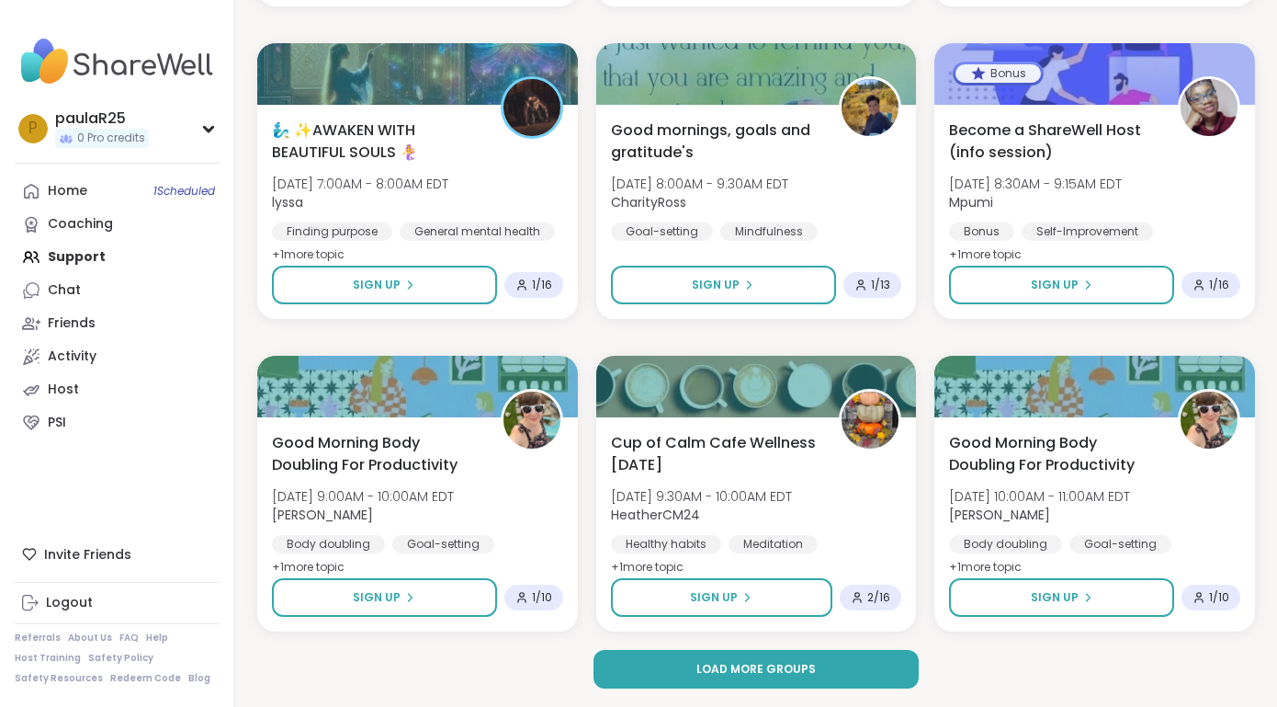
scroll to position [29556, 0]
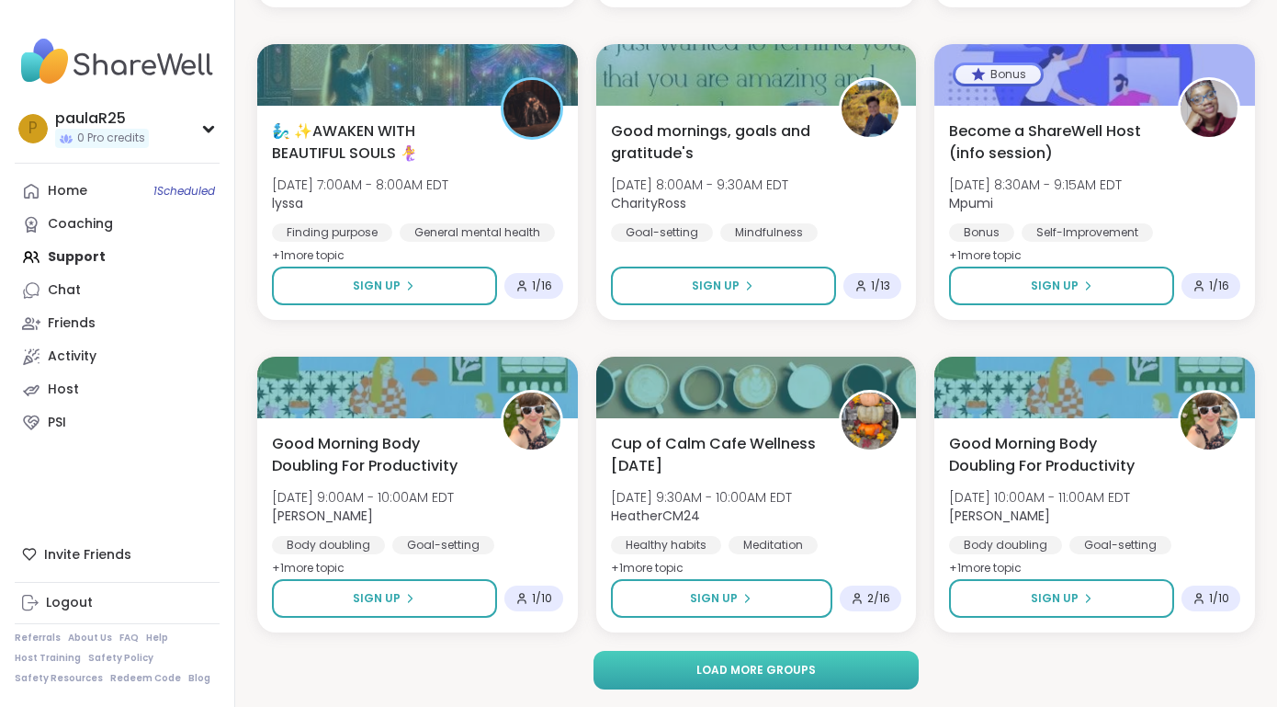
click at [694, 670] on button "Load more groups" at bounding box center [756, 669] width 325 height 39
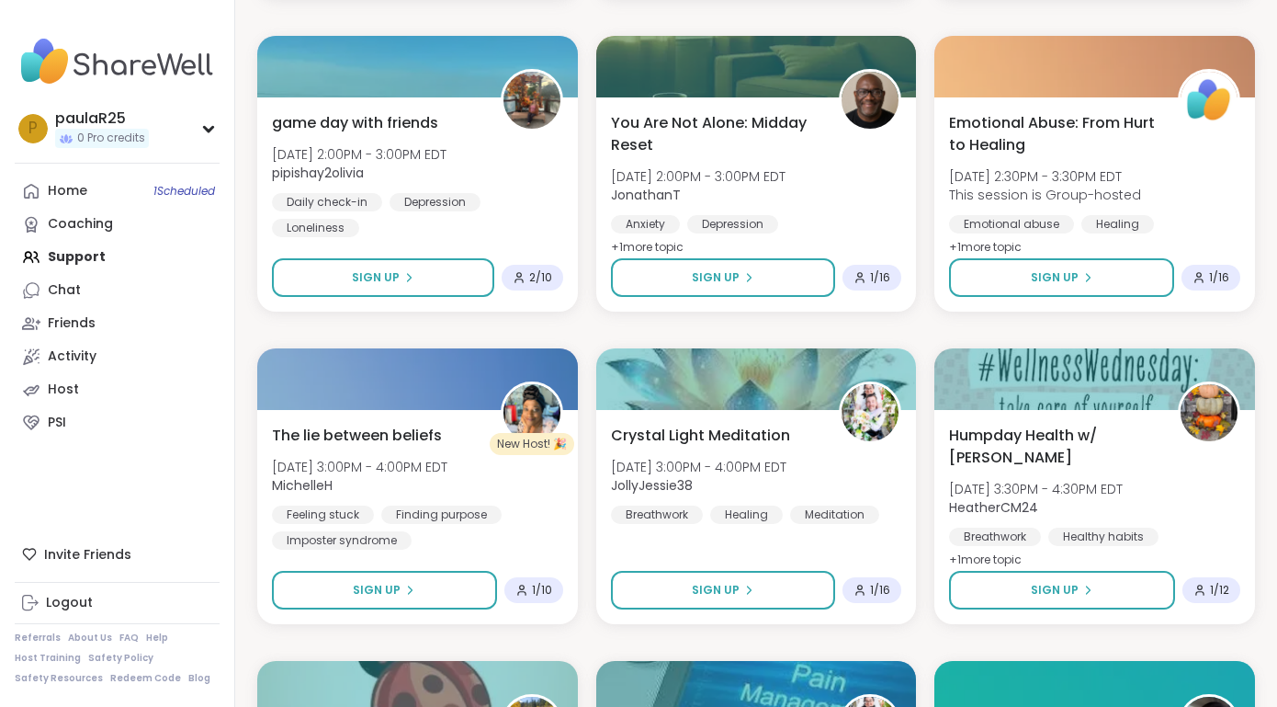
scroll to position [31754, 0]
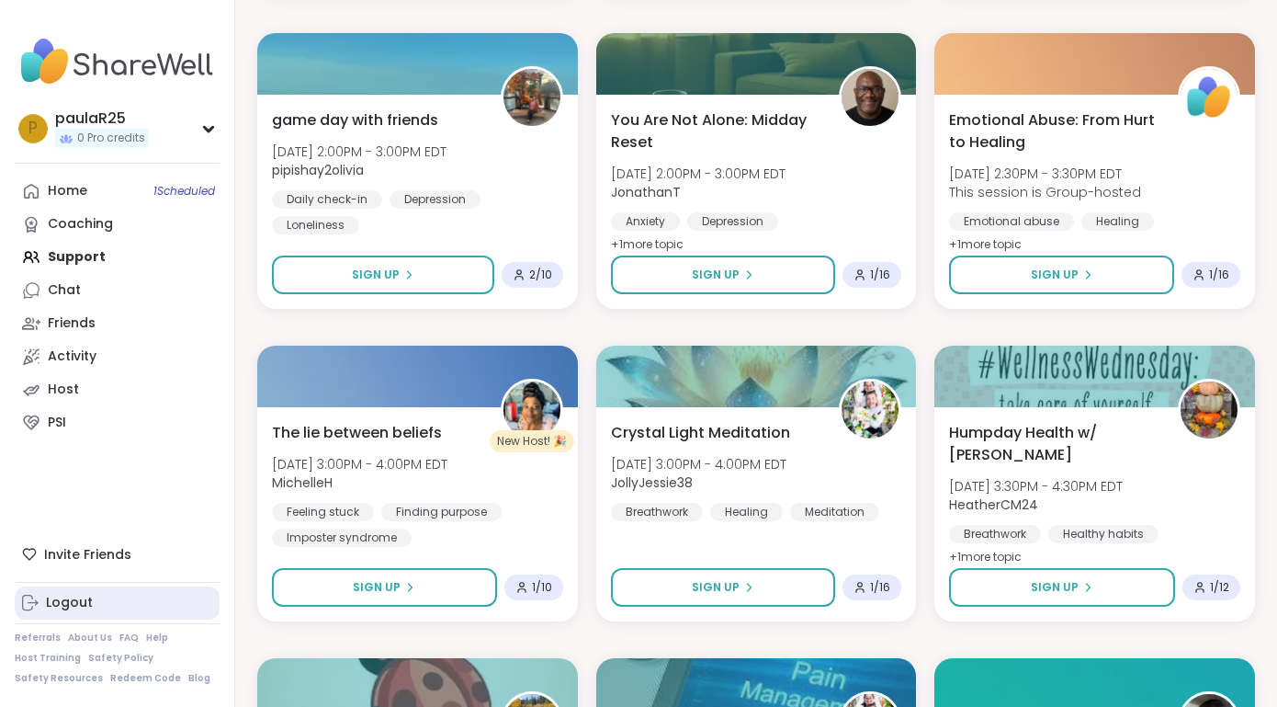
click at [125, 595] on link "Logout" at bounding box center [117, 602] width 205 height 33
